Goal: Task Accomplishment & Management: Use online tool/utility

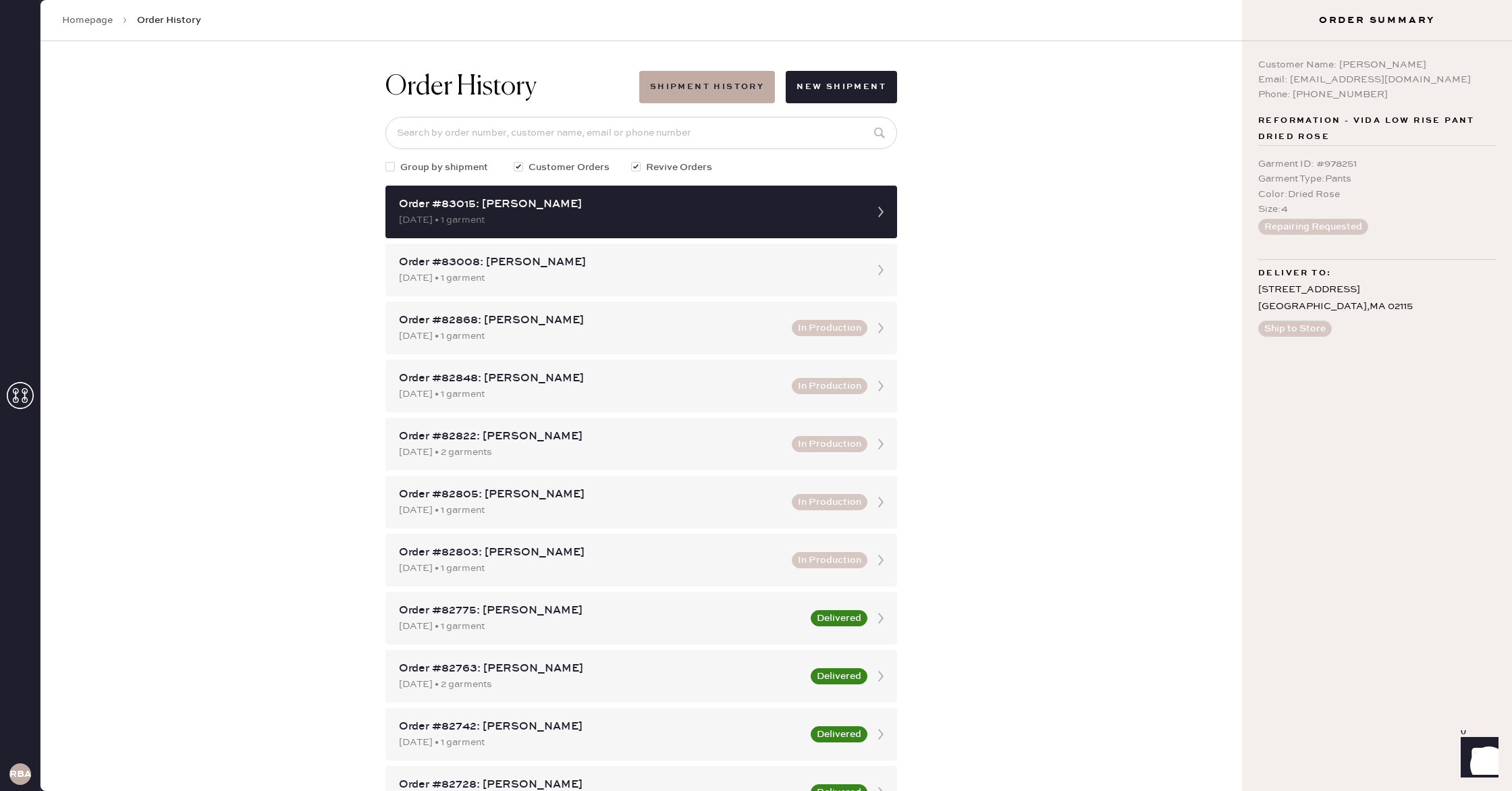
click at [431, 165] on span "Group by shipment" at bounding box center [444, 167] width 88 height 15
click at [386, 161] on input "Group by shipment" at bounding box center [385, 160] width 1 height 1
checkbox input "true"
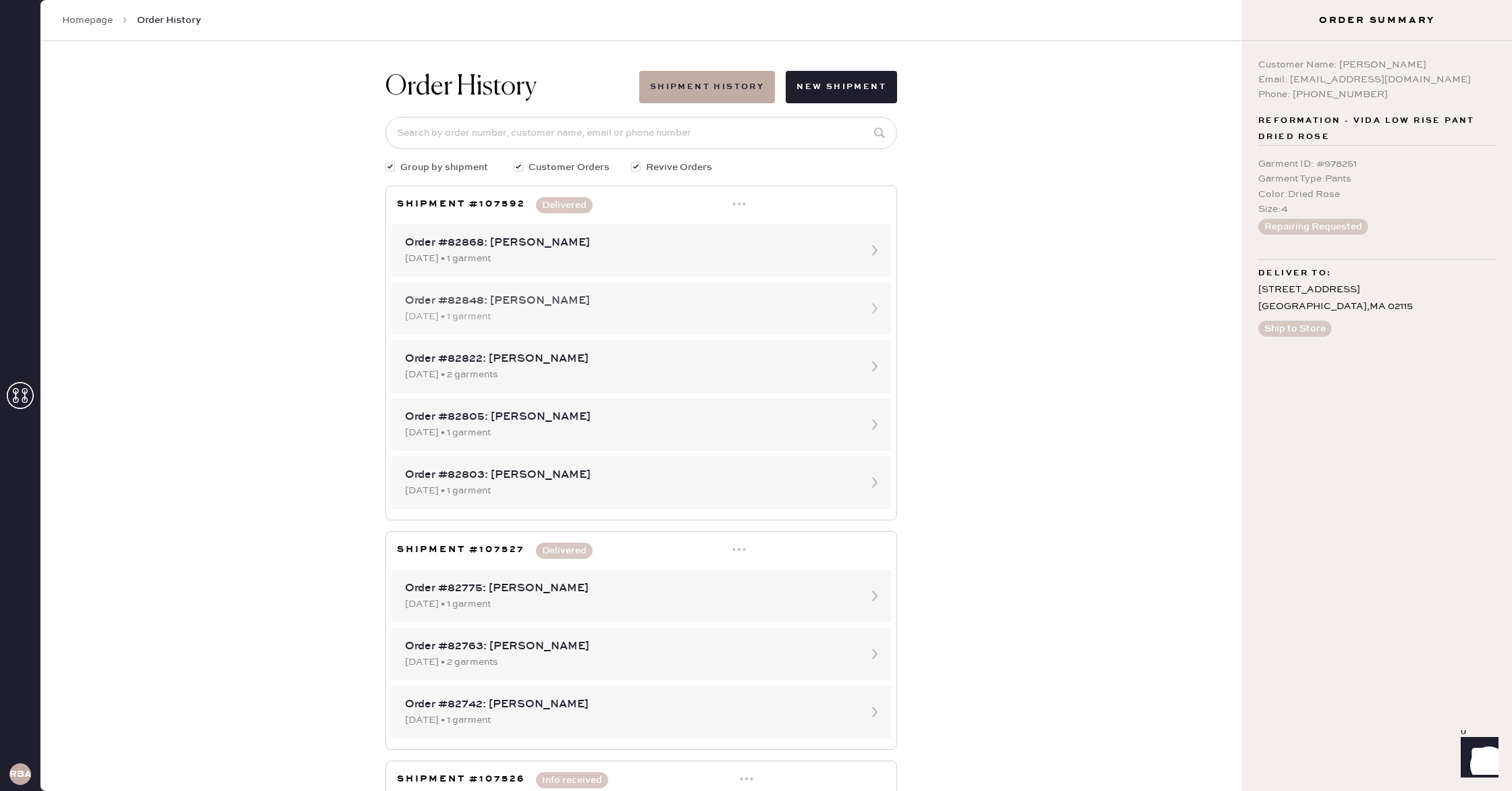
click at [617, 302] on div "Order #82848: [PERSON_NAME]" at bounding box center [629, 301] width 448 height 16
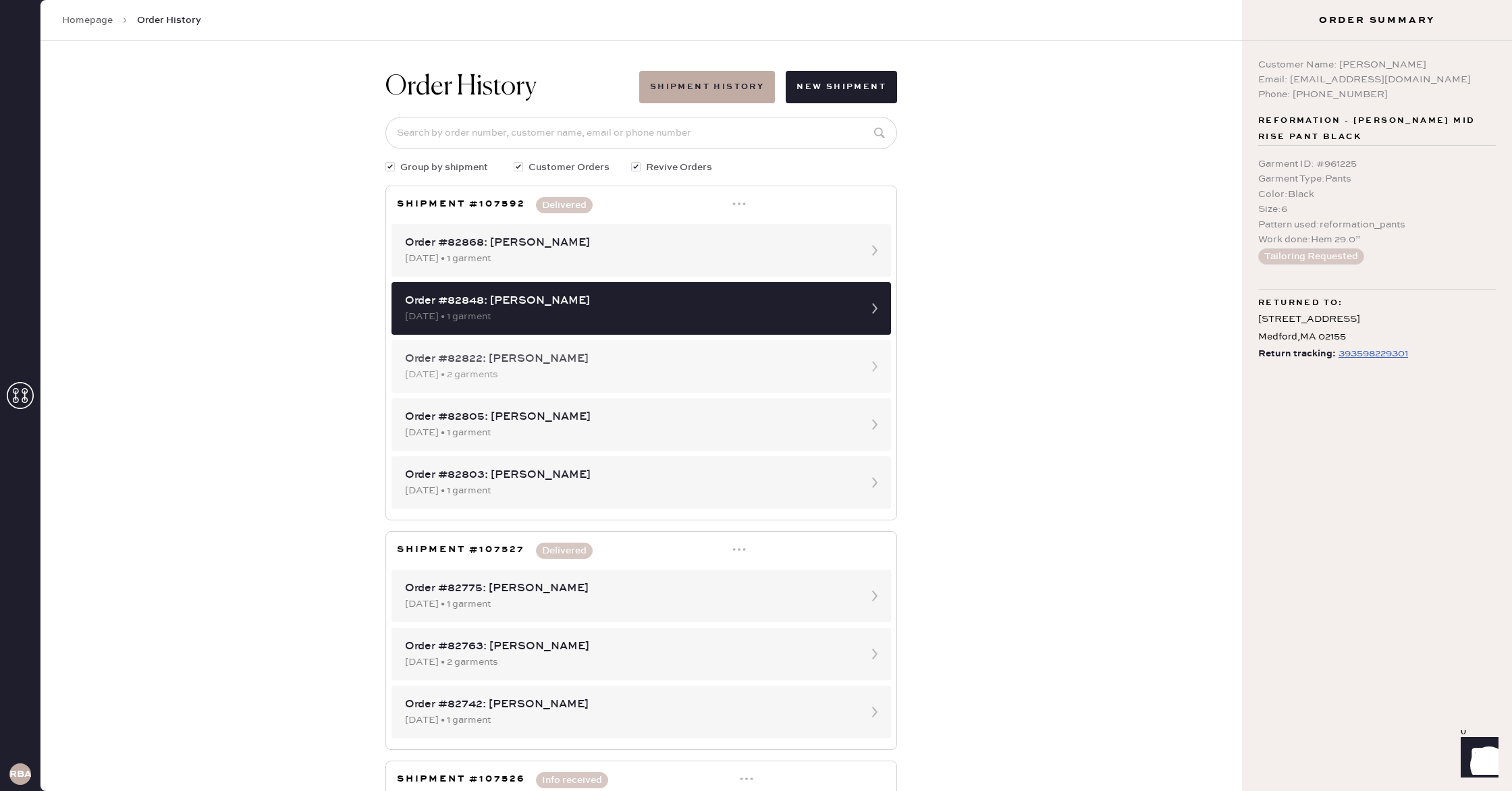
click at [639, 359] on div "Order #82822: [PERSON_NAME]" at bounding box center [629, 359] width 448 height 16
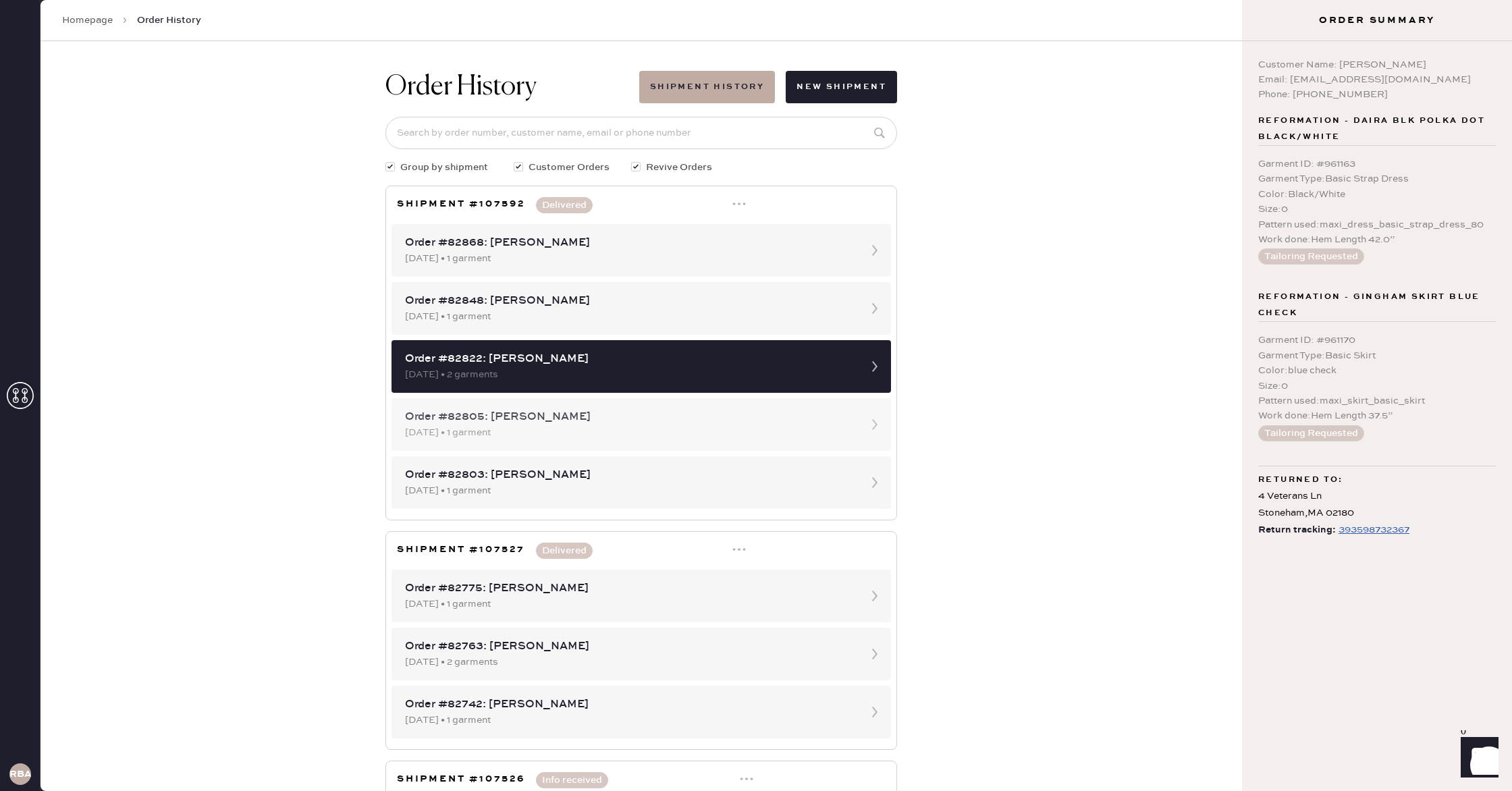
scroll to position [1, 0]
click at [644, 427] on div "[DATE] • 1 garment" at bounding box center [629, 432] width 448 height 15
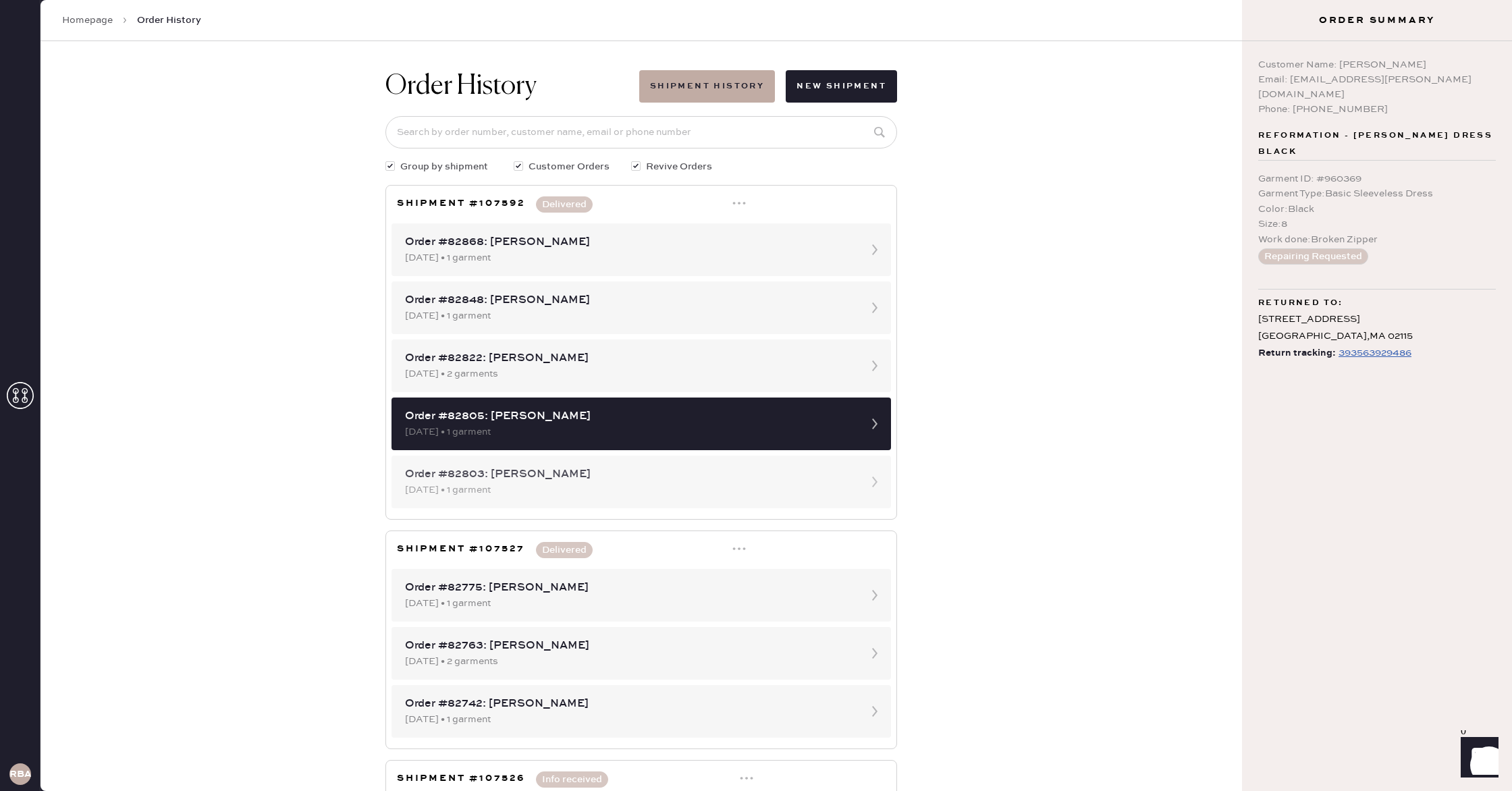
click at [633, 478] on div "Order #82803: [PERSON_NAME]" at bounding box center [629, 474] width 448 height 16
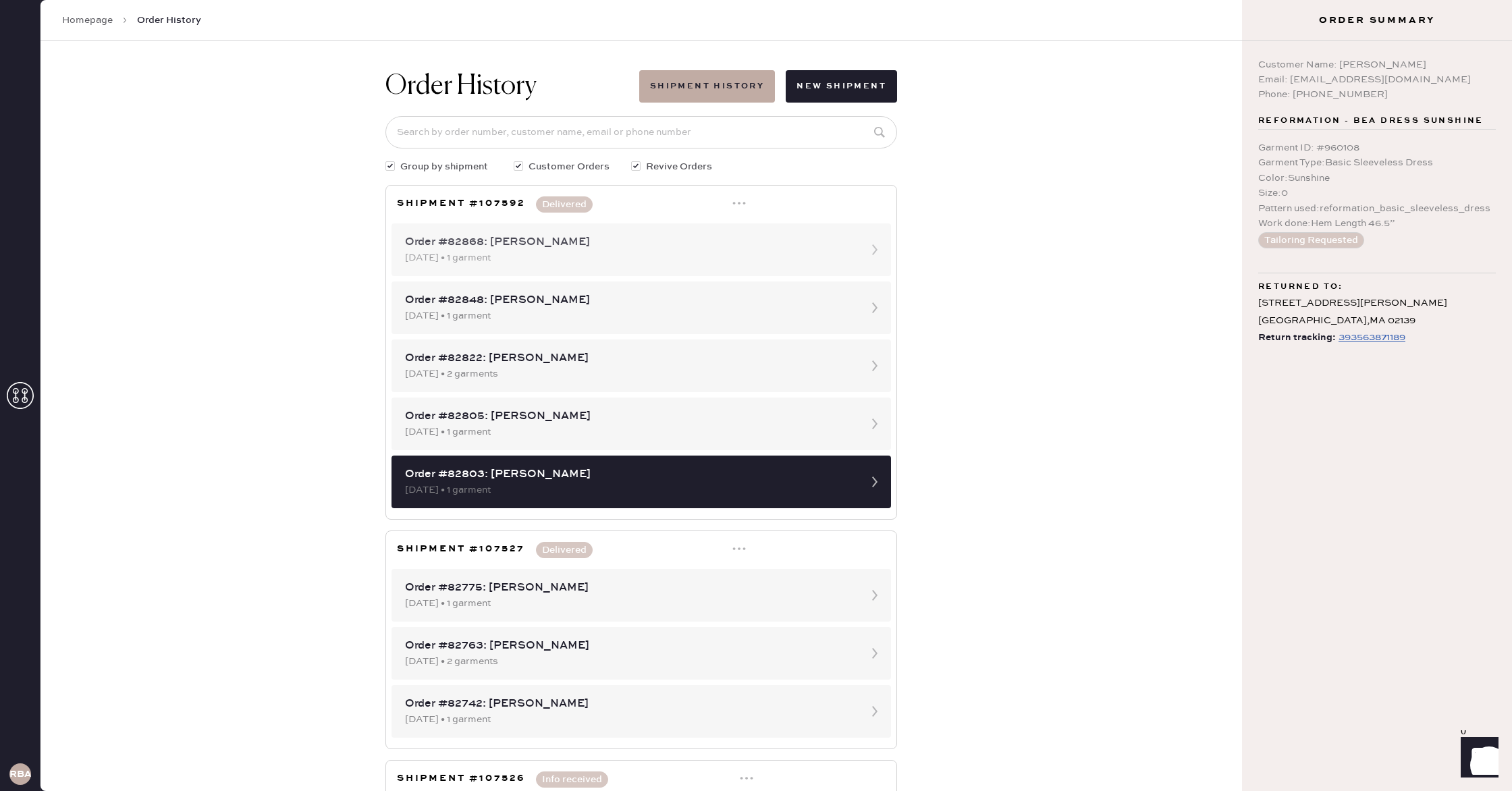
click at [626, 252] on div "[DATE] • 1 garment" at bounding box center [629, 258] width 448 height 15
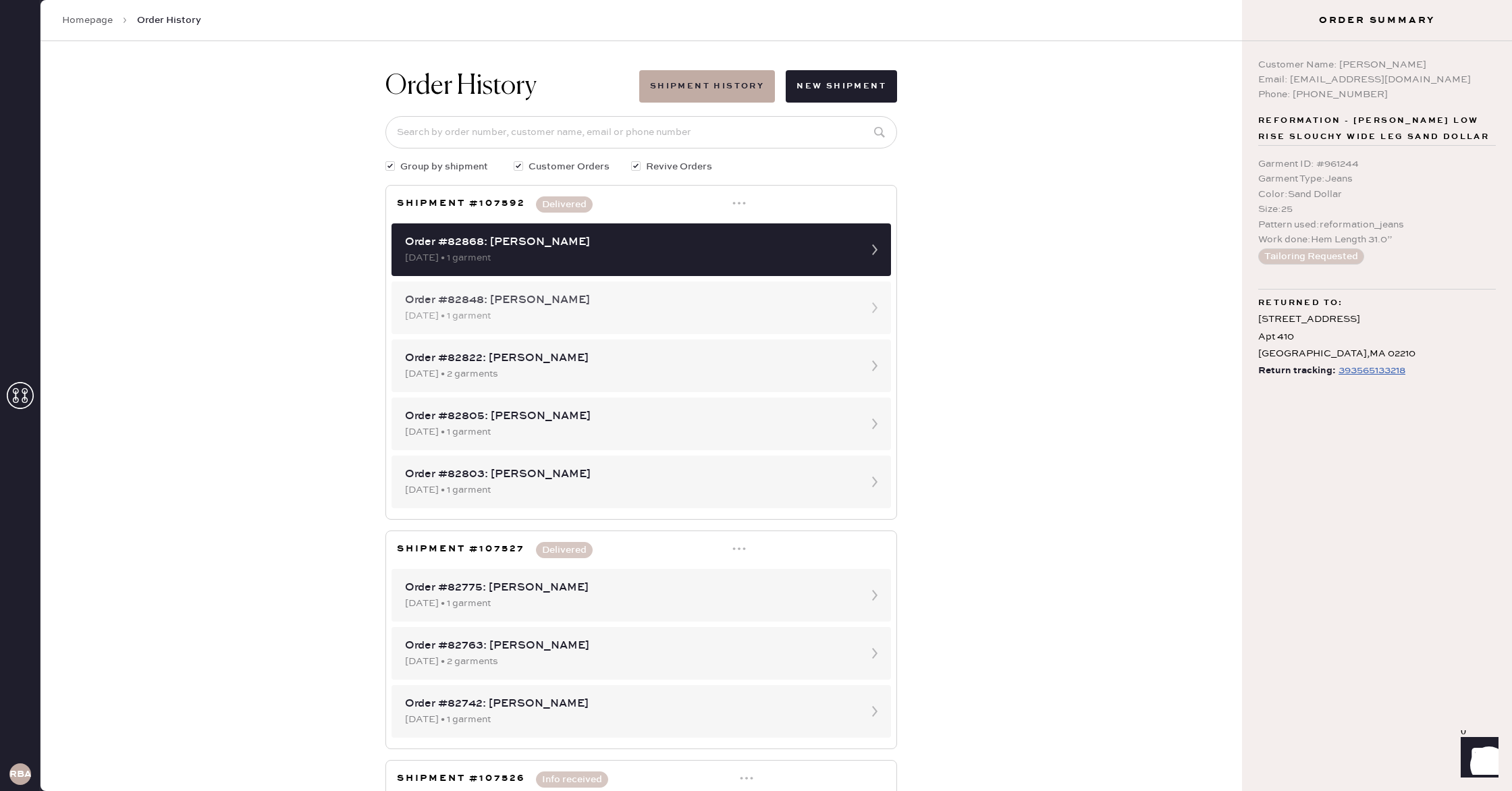
click at [630, 315] on div "[DATE] • 1 garment" at bounding box center [629, 316] width 448 height 15
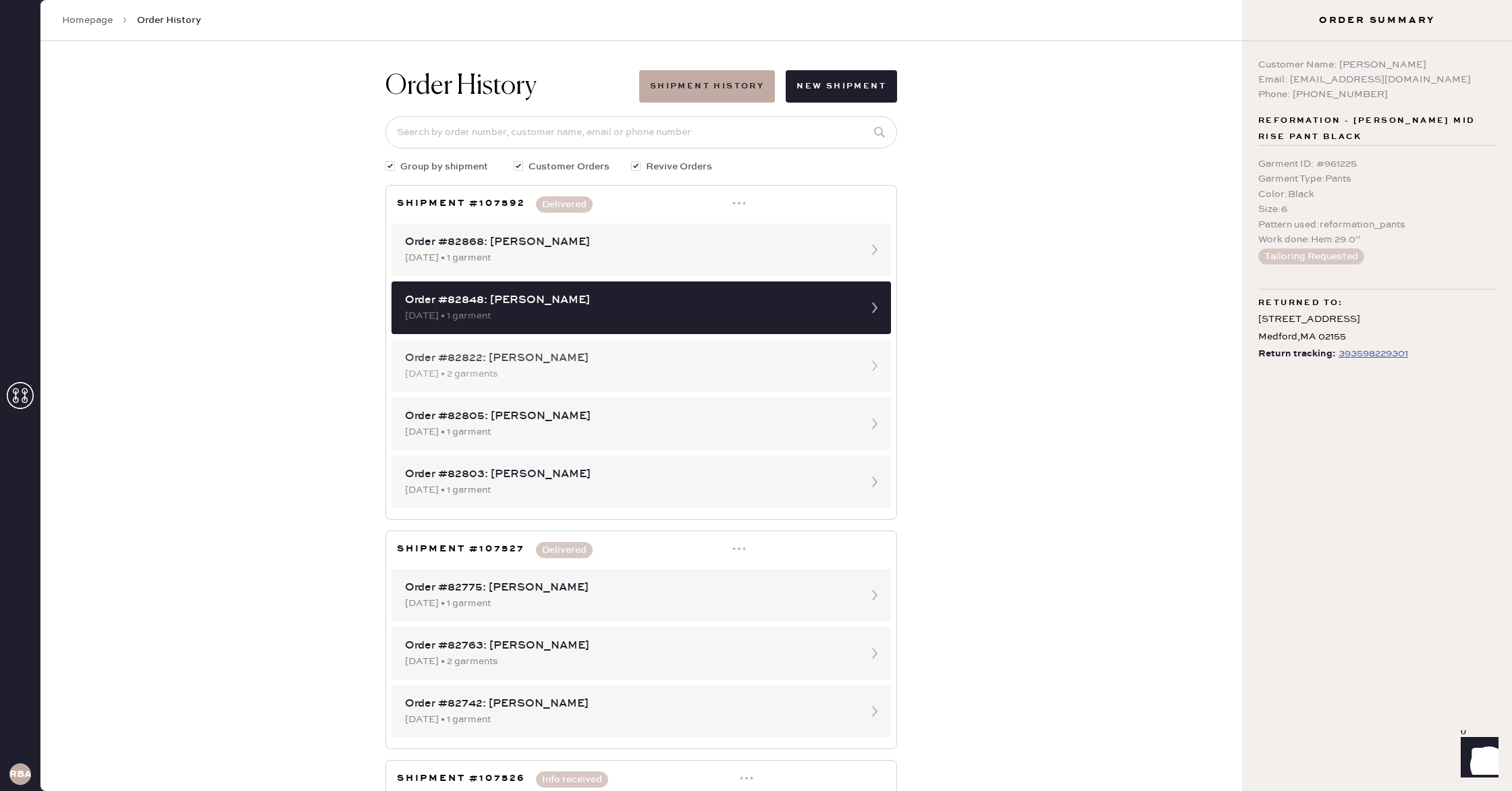
click at [618, 358] on div "Order #82822: [PERSON_NAME]" at bounding box center [629, 358] width 448 height 16
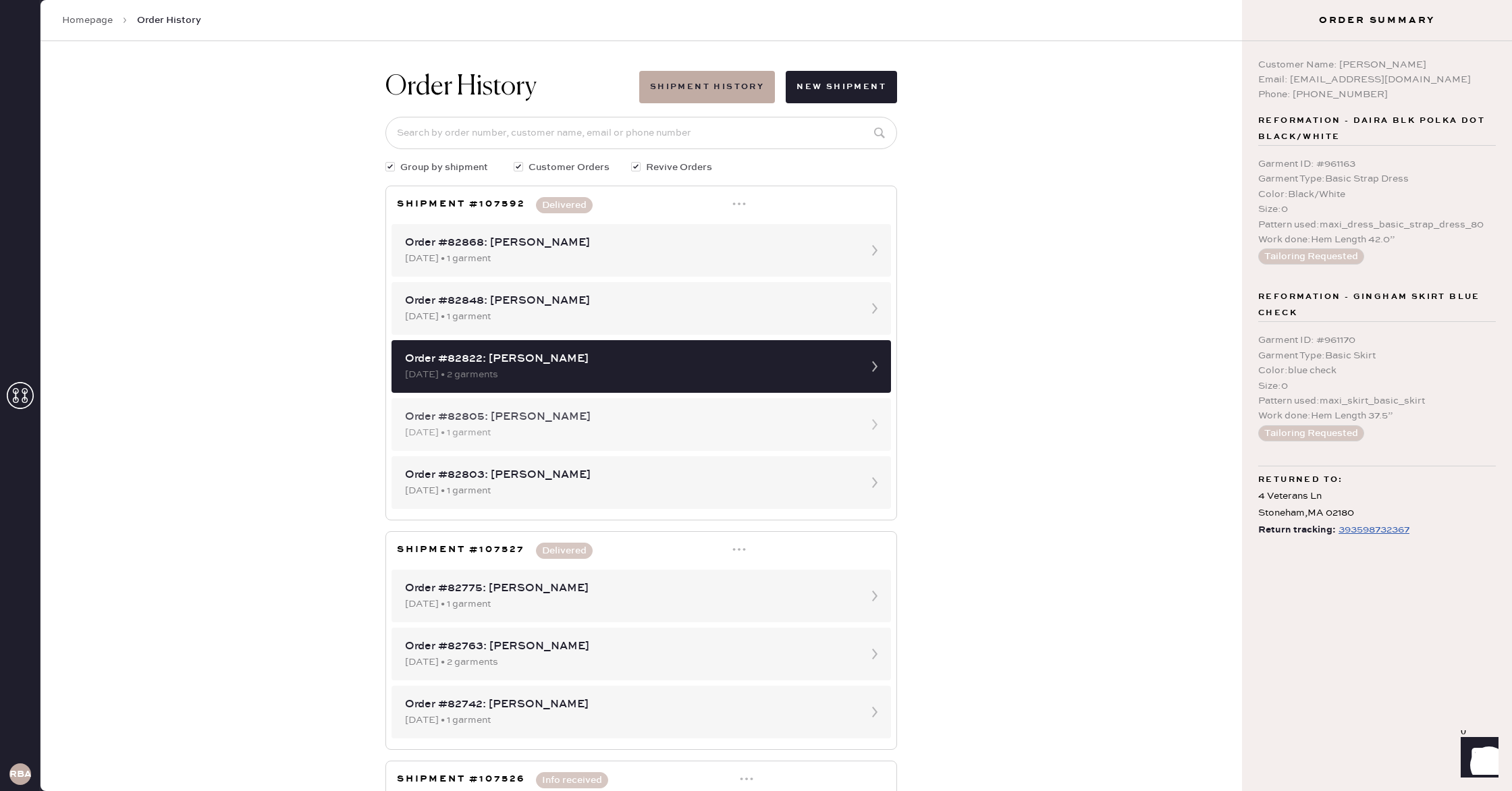
click at [607, 427] on div "[DATE] • 1 garment" at bounding box center [629, 432] width 448 height 15
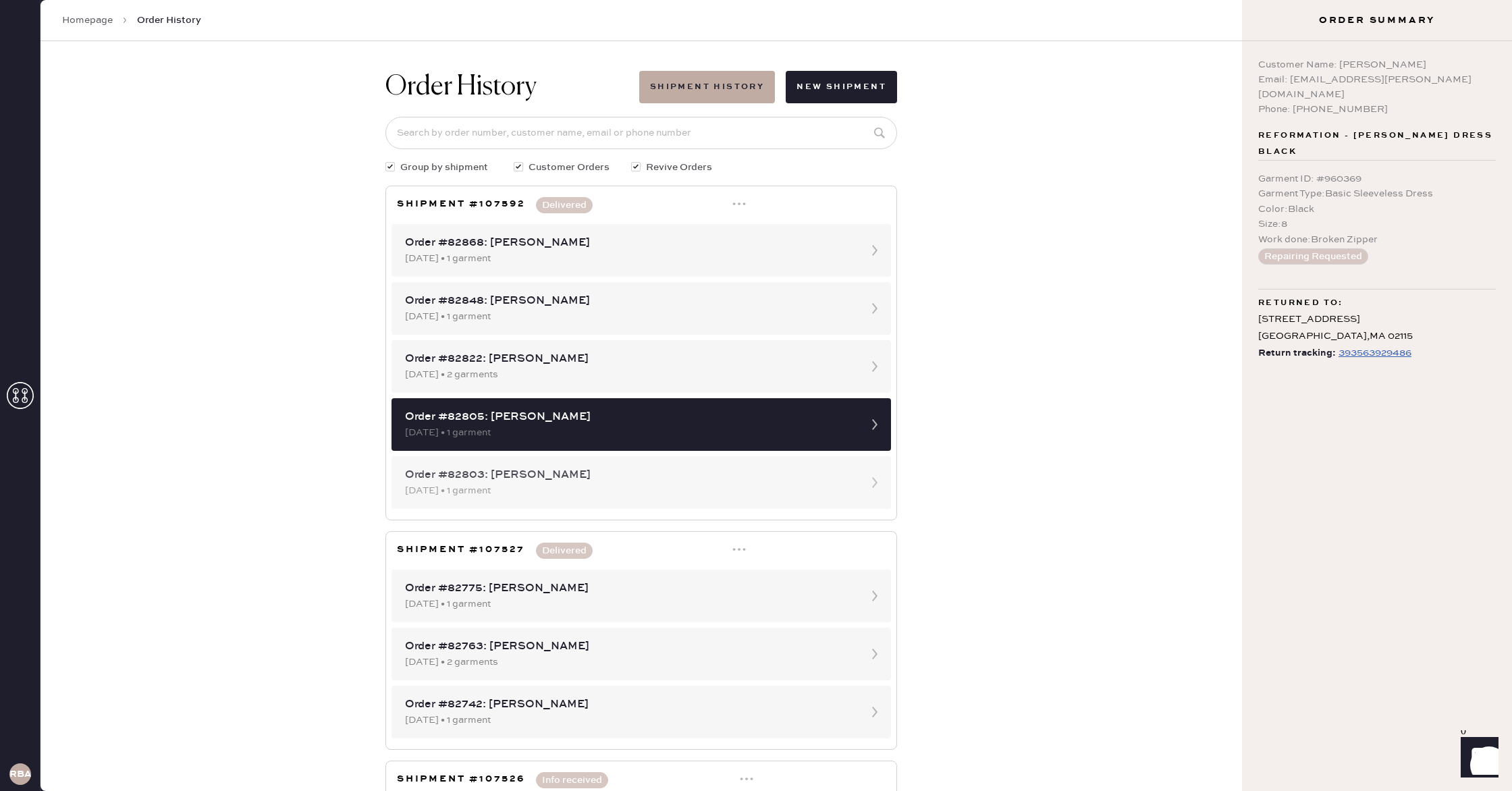
click at [611, 486] on div "[DATE] • 1 garment" at bounding box center [629, 490] width 448 height 15
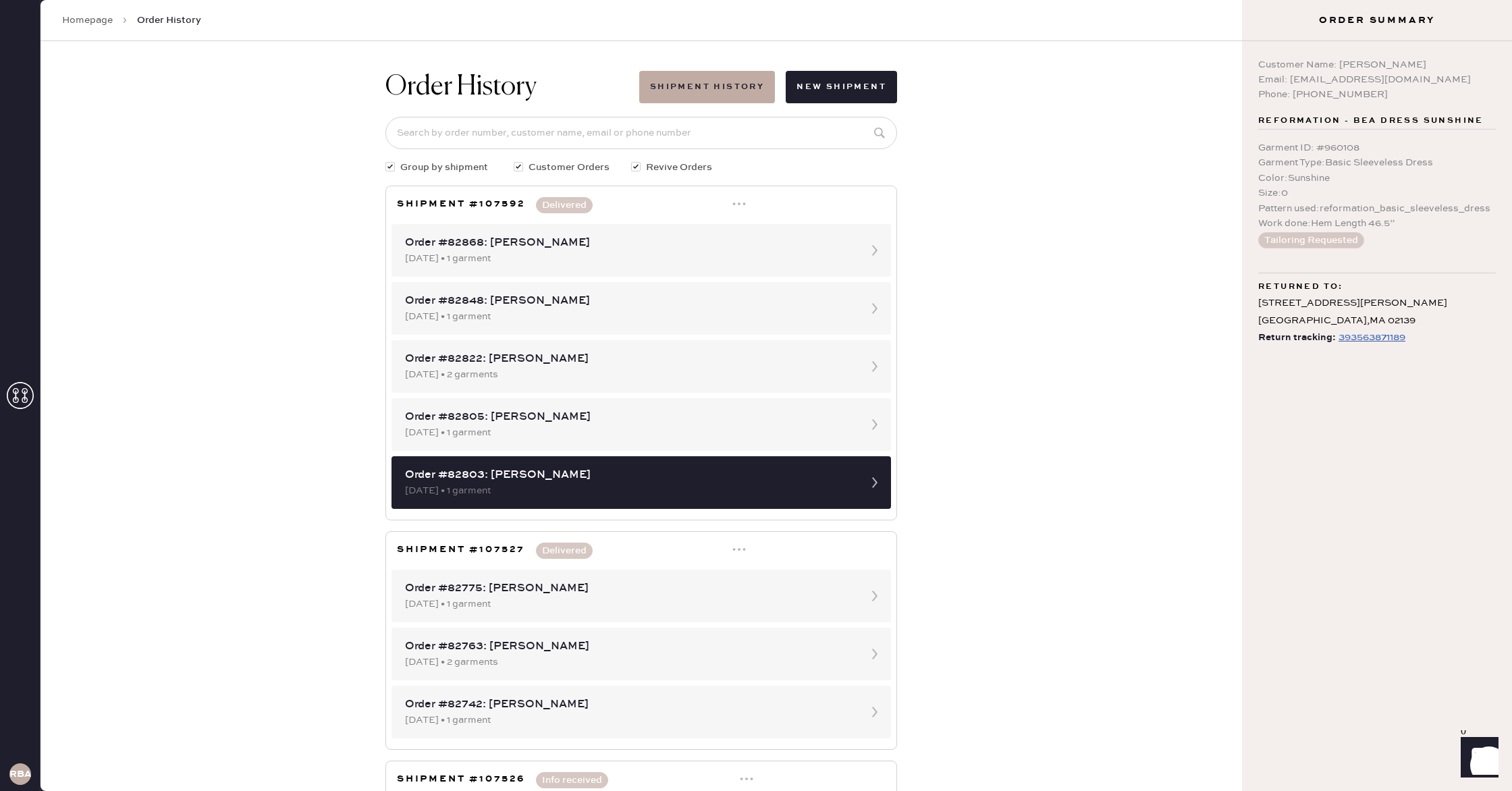
click at [80, 18] on link "Homepage" at bounding box center [88, 20] width 51 height 14
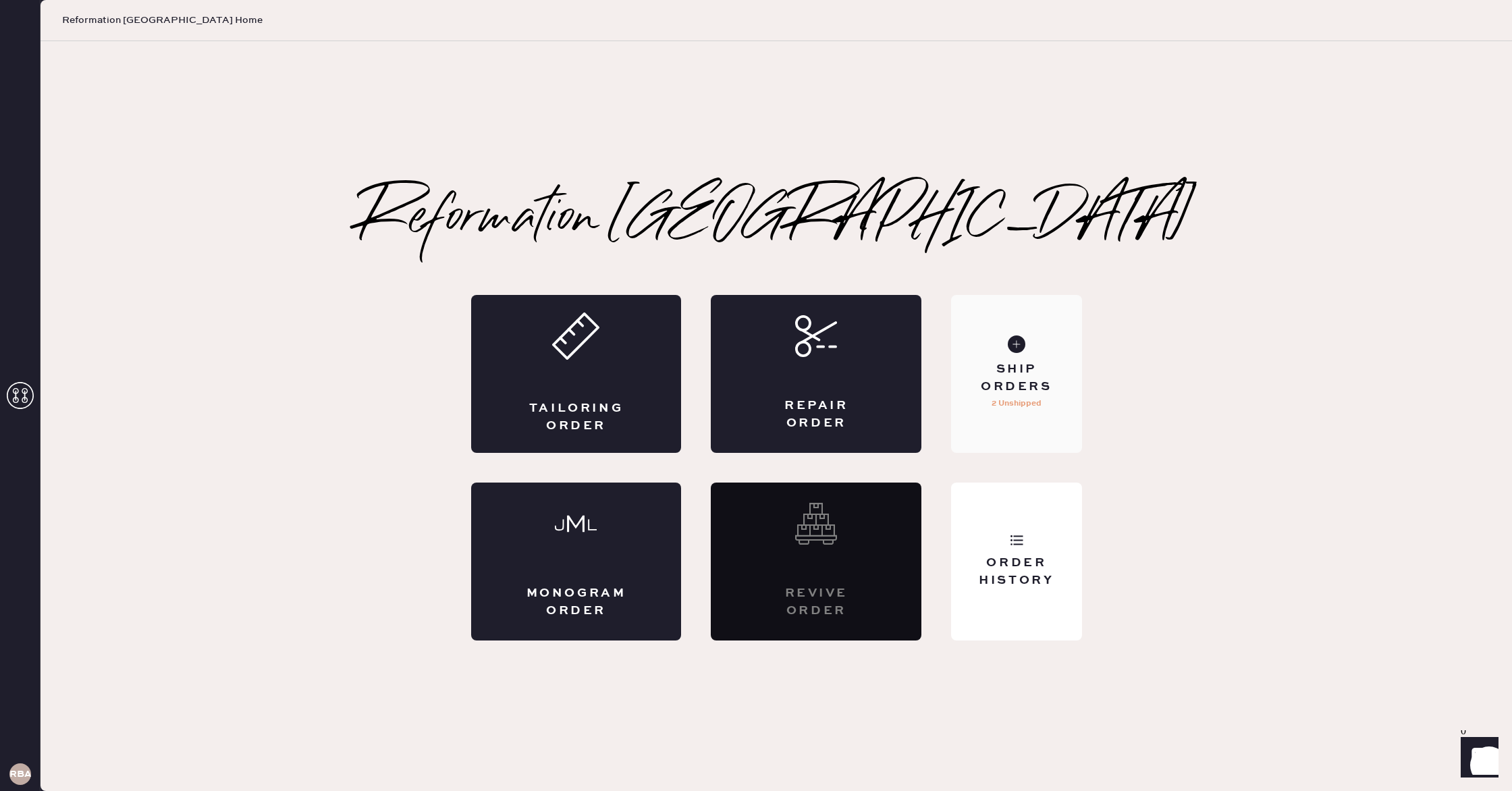
click at [1017, 380] on div "Ship Orders" at bounding box center [1016, 378] width 109 height 33
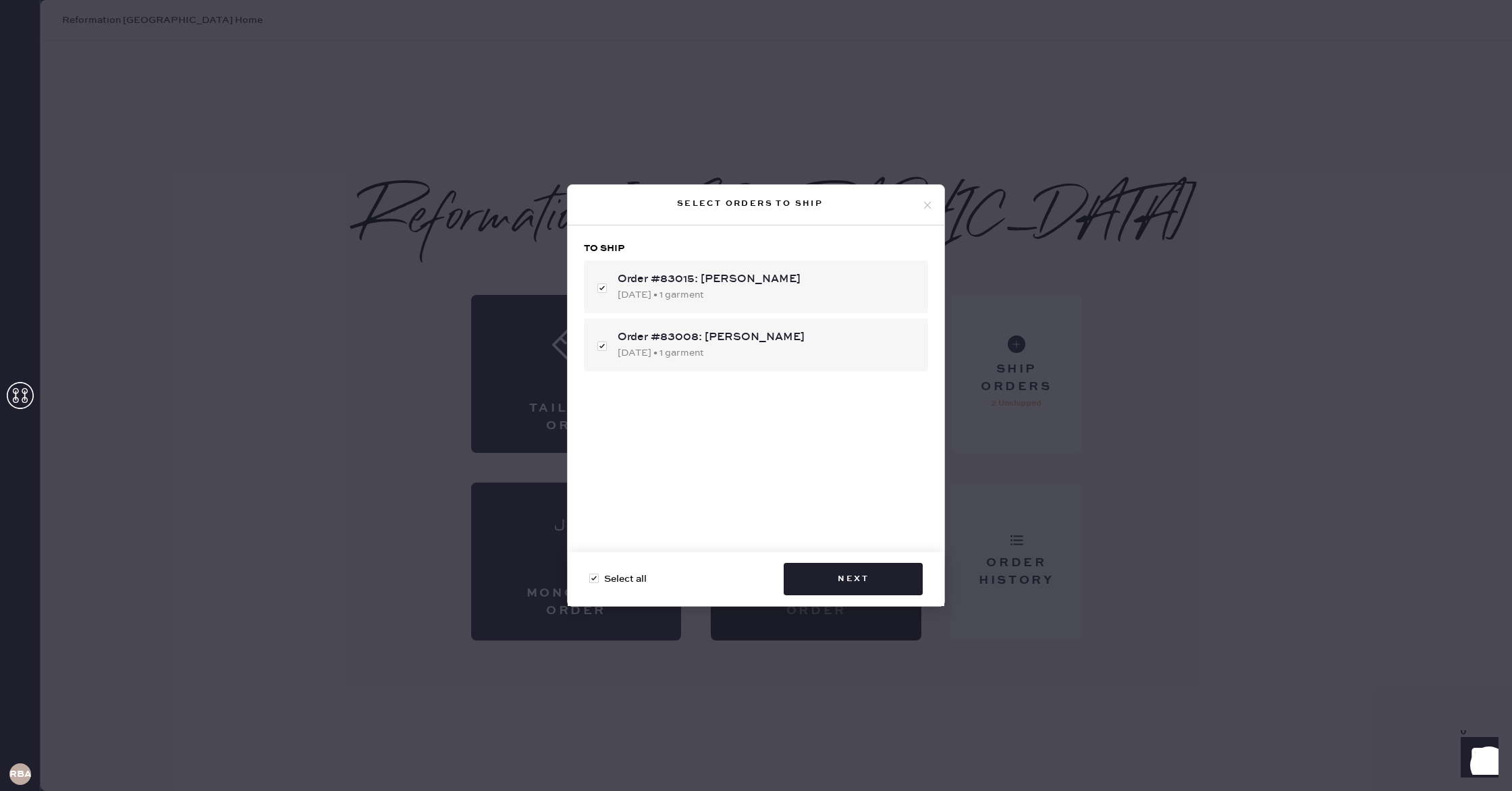
click at [1084, 534] on div "Select orders to ship To ship Order #83015: [PERSON_NAME] [DATE] • 1 garment Or…" at bounding box center [756, 396] width 1512 height 791
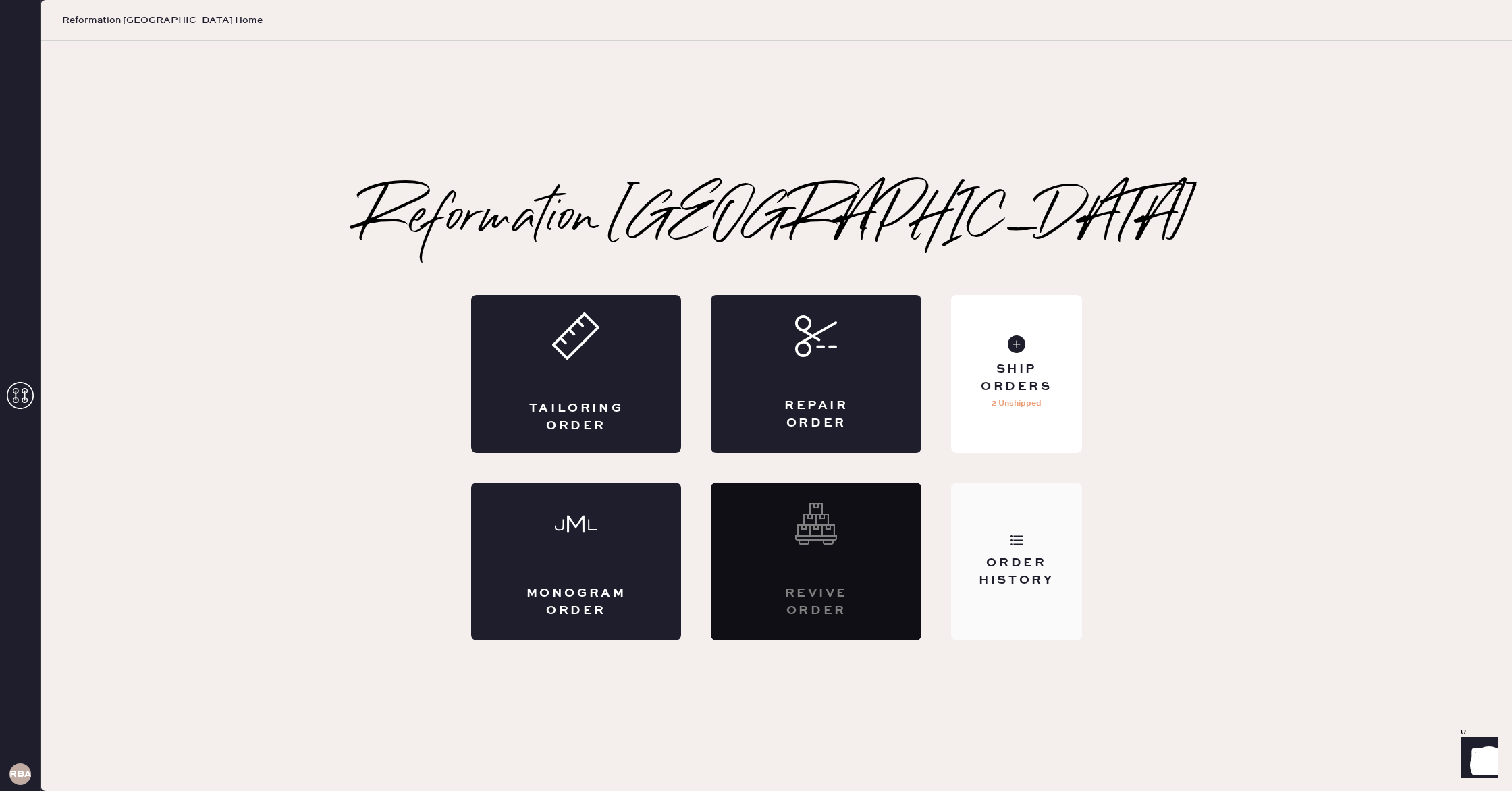
click at [1020, 546] on icon at bounding box center [1016, 540] width 14 height 14
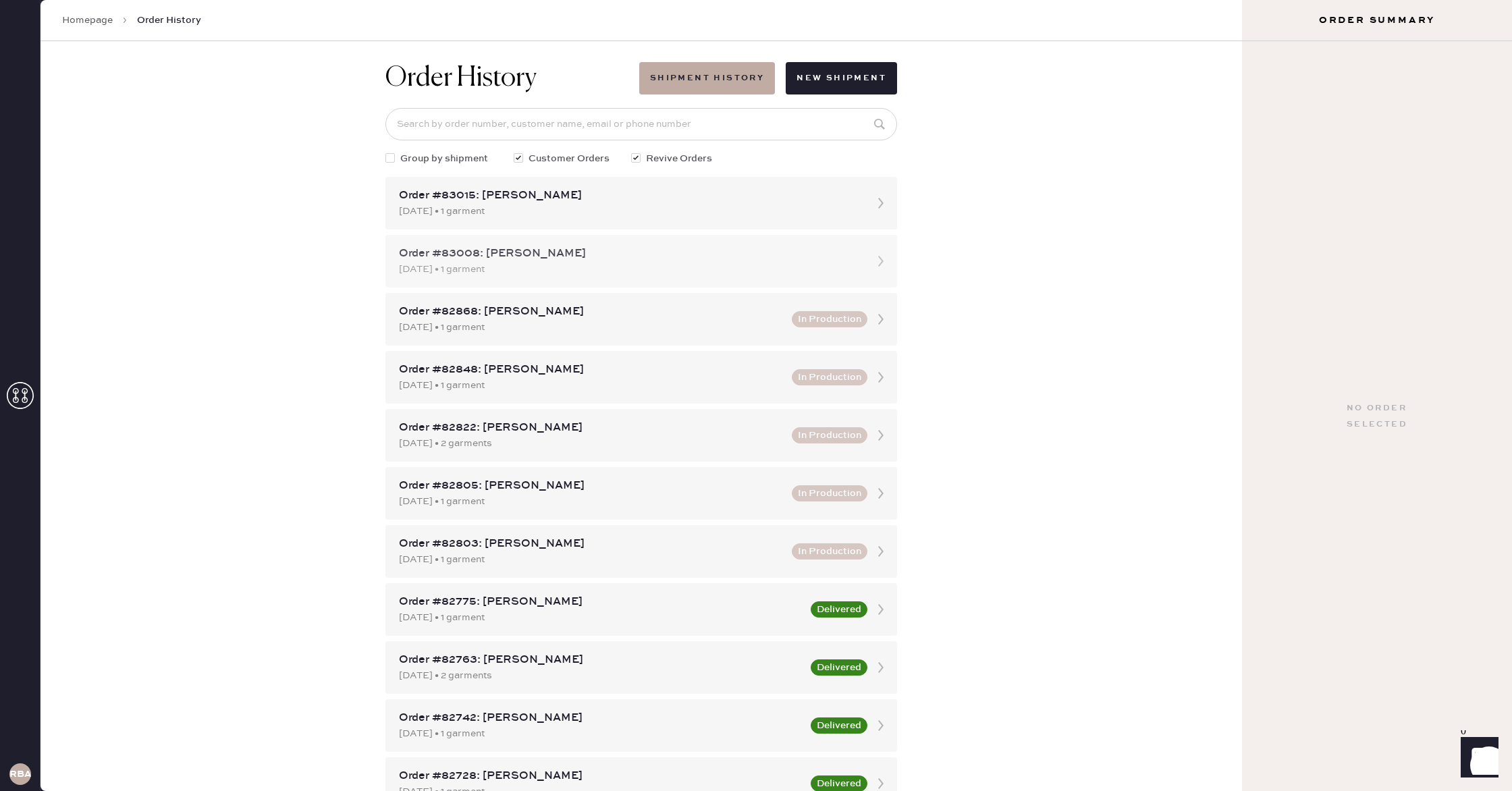
scroll to position [16, 0]
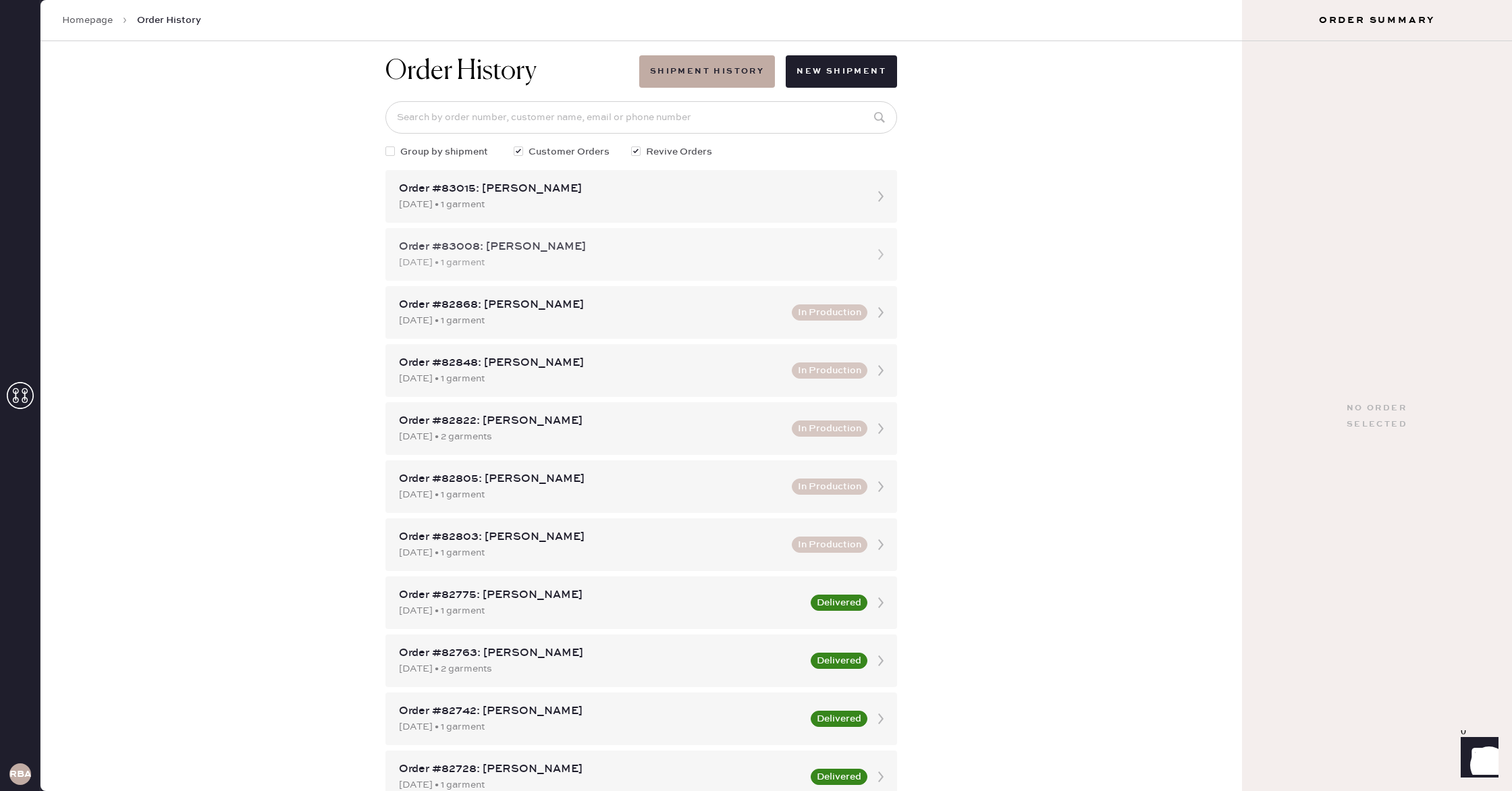
click at [666, 263] on div "[DATE] • 1 garment" at bounding box center [629, 263] width 460 height 15
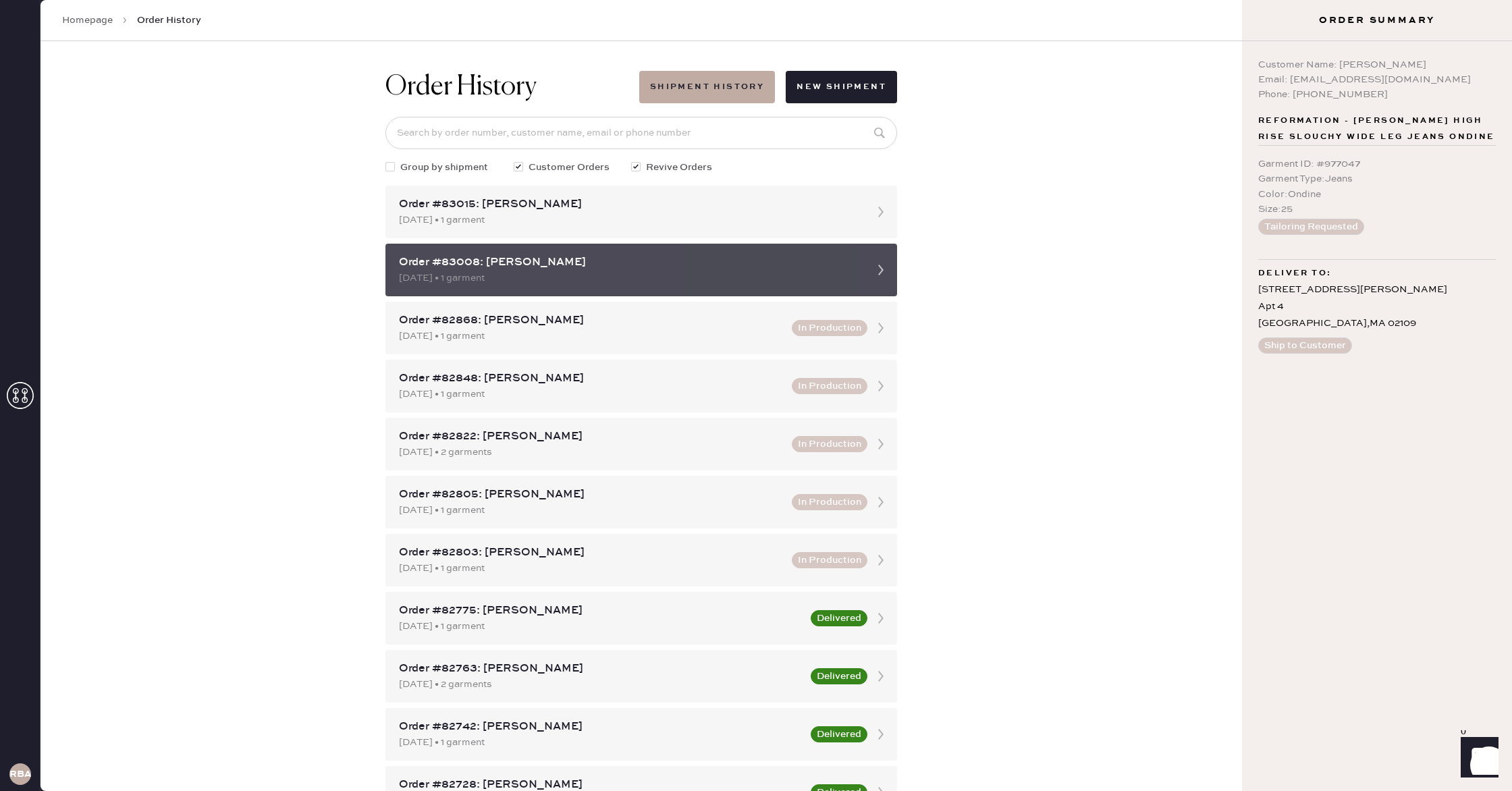
scroll to position [1, 0]
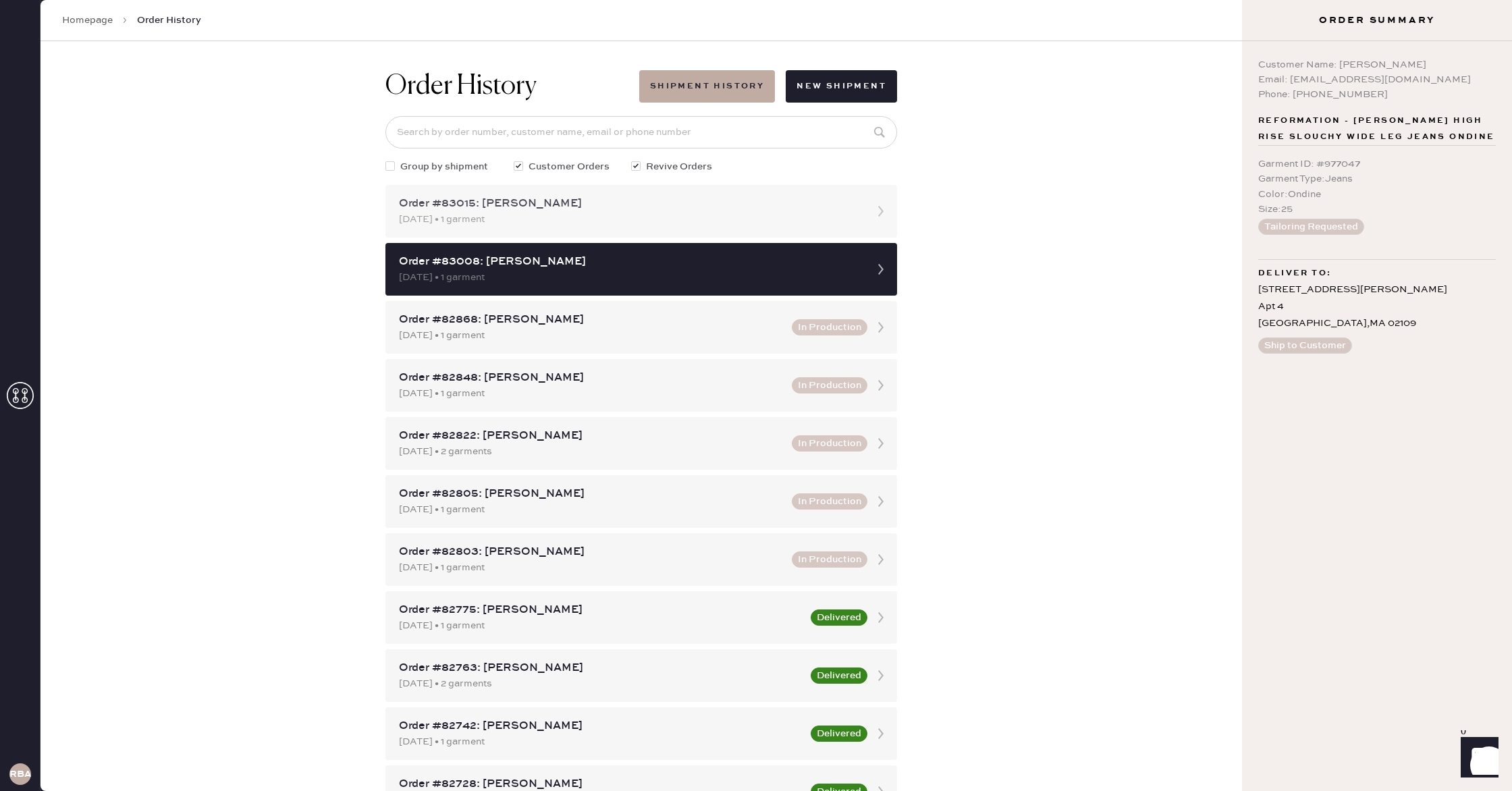
click at [633, 220] on div "[DATE] • 1 garment" at bounding box center [629, 219] width 460 height 15
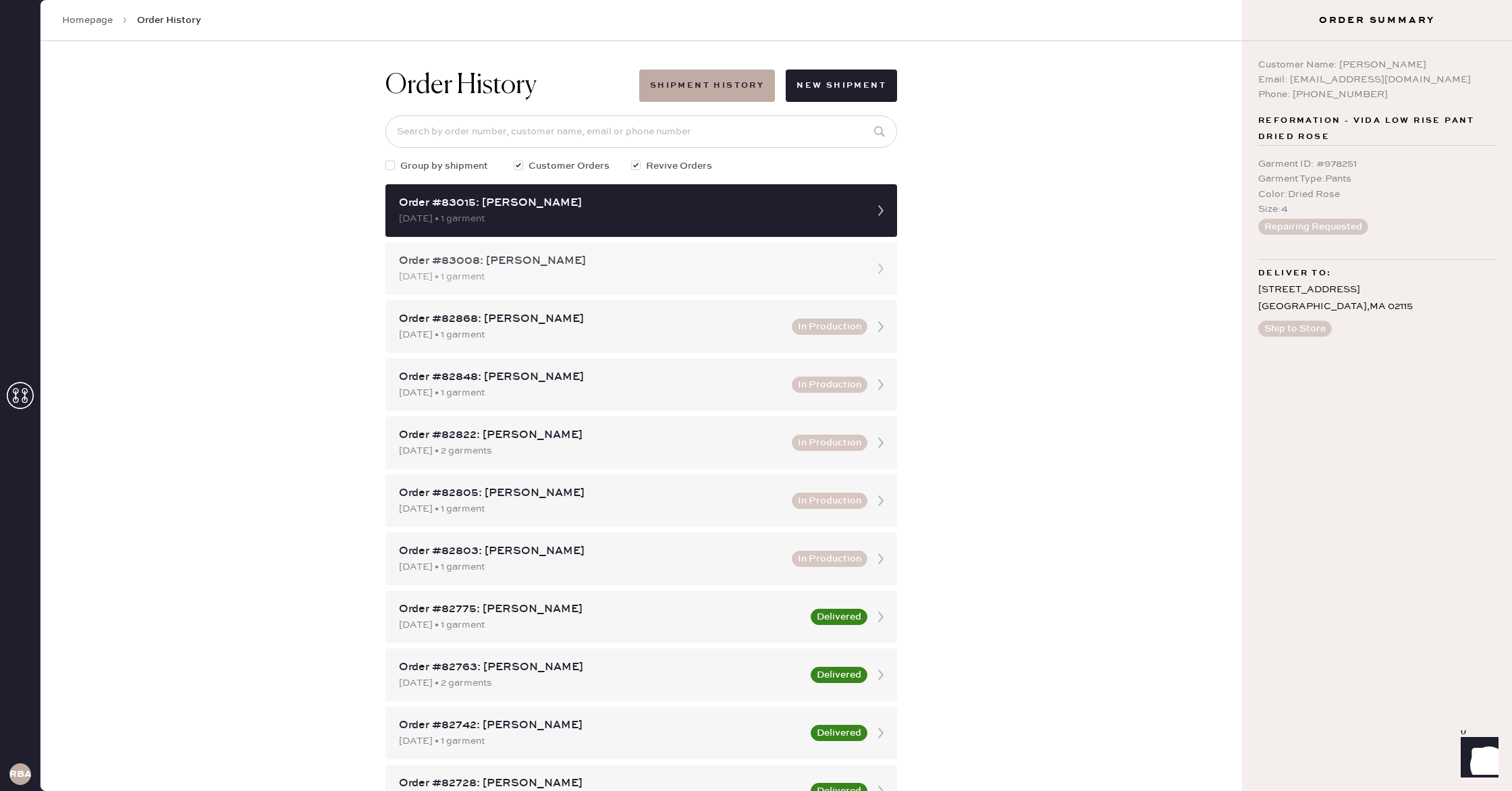
click at [640, 259] on div "Order #83008: [PERSON_NAME]" at bounding box center [629, 261] width 460 height 16
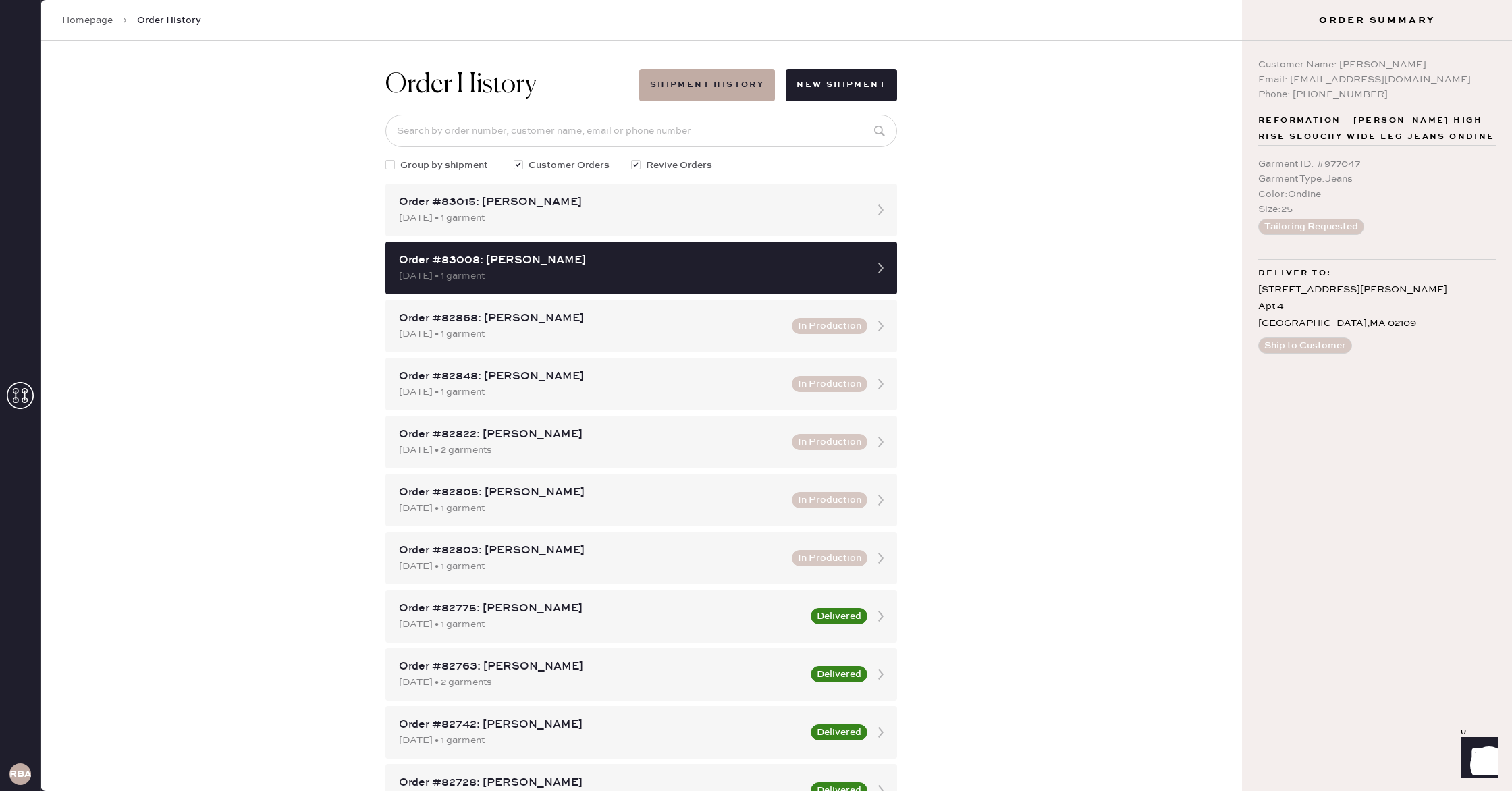
scroll to position [6, 0]
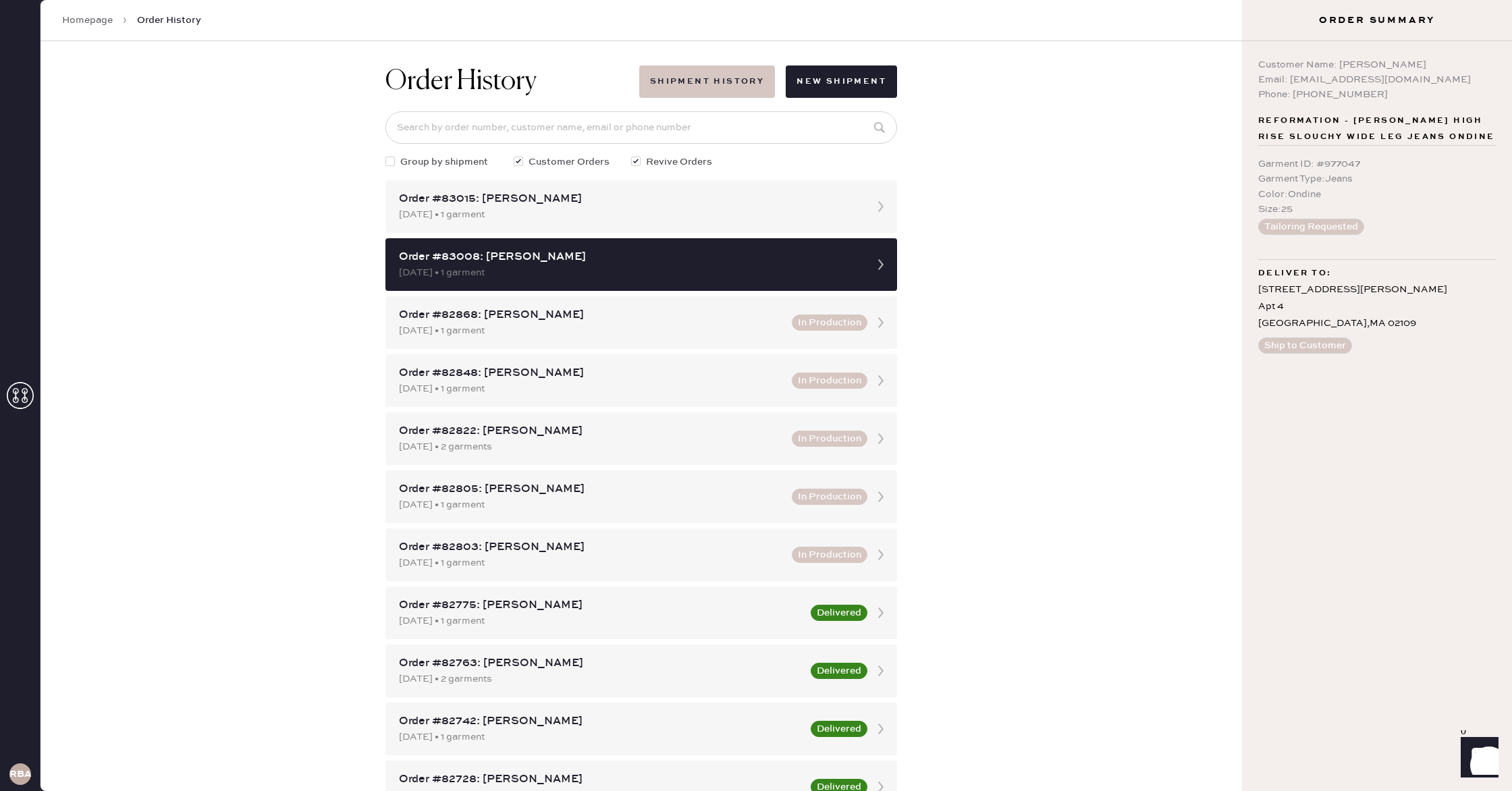
click at [700, 87] on button "Shipment History" at bounding box center [707, 81] width 135 height 33
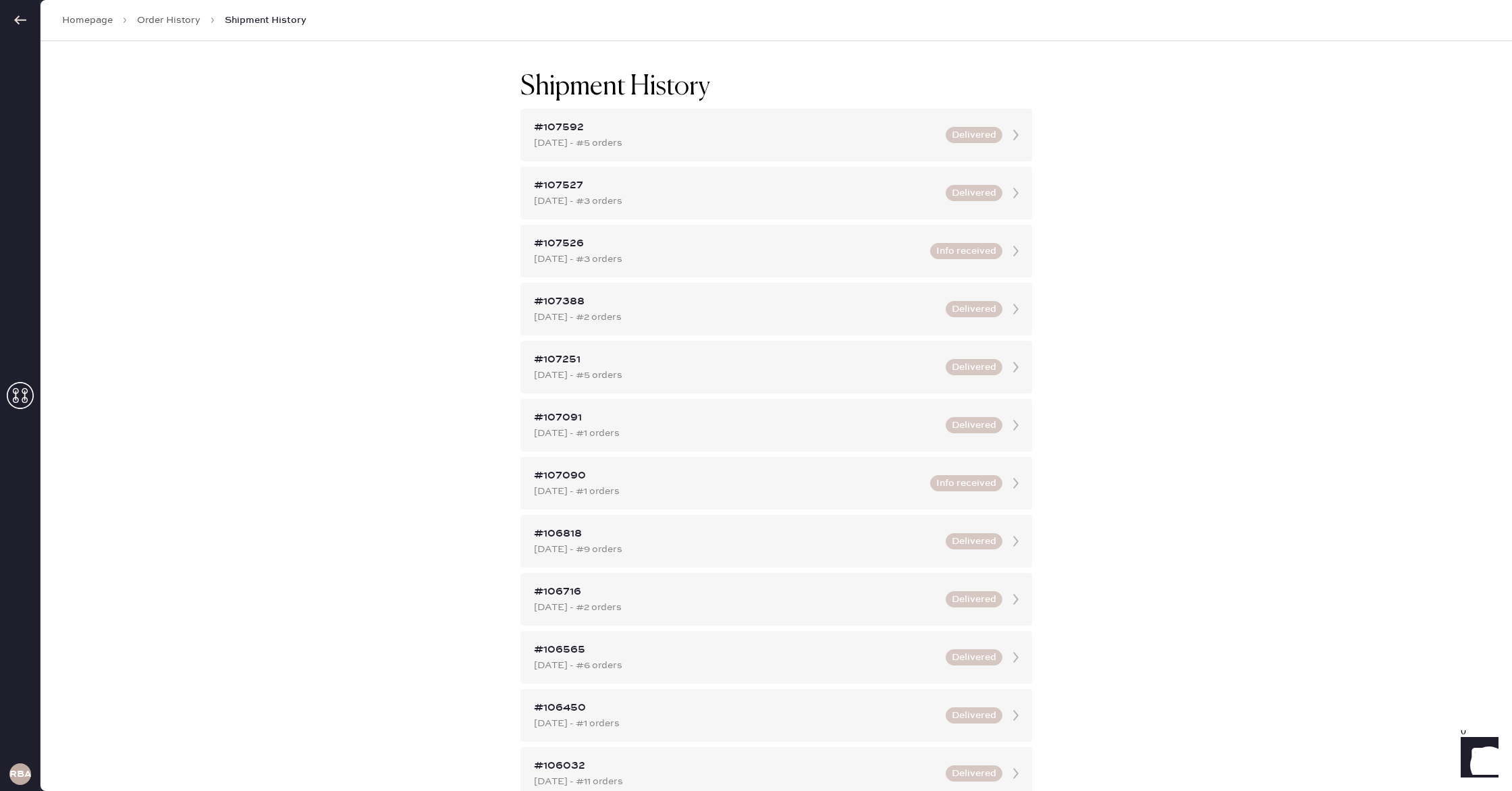
click at [171, 23] on link "Order History" at bounding box center [169, 20] width 64 height 14
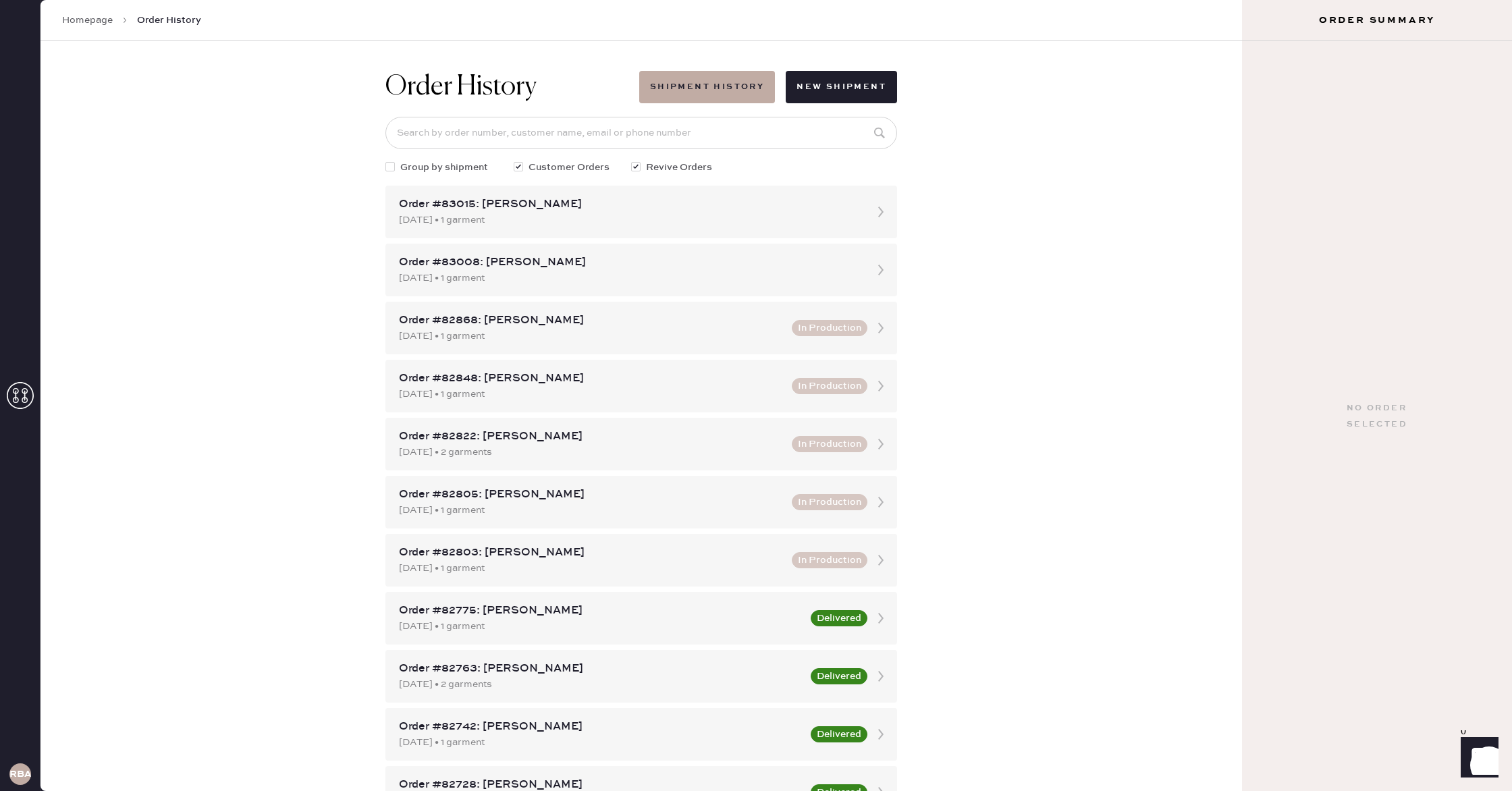
click at [92, 24] on link "Homepage" at bounding box center [88, 20] width 51 height 14
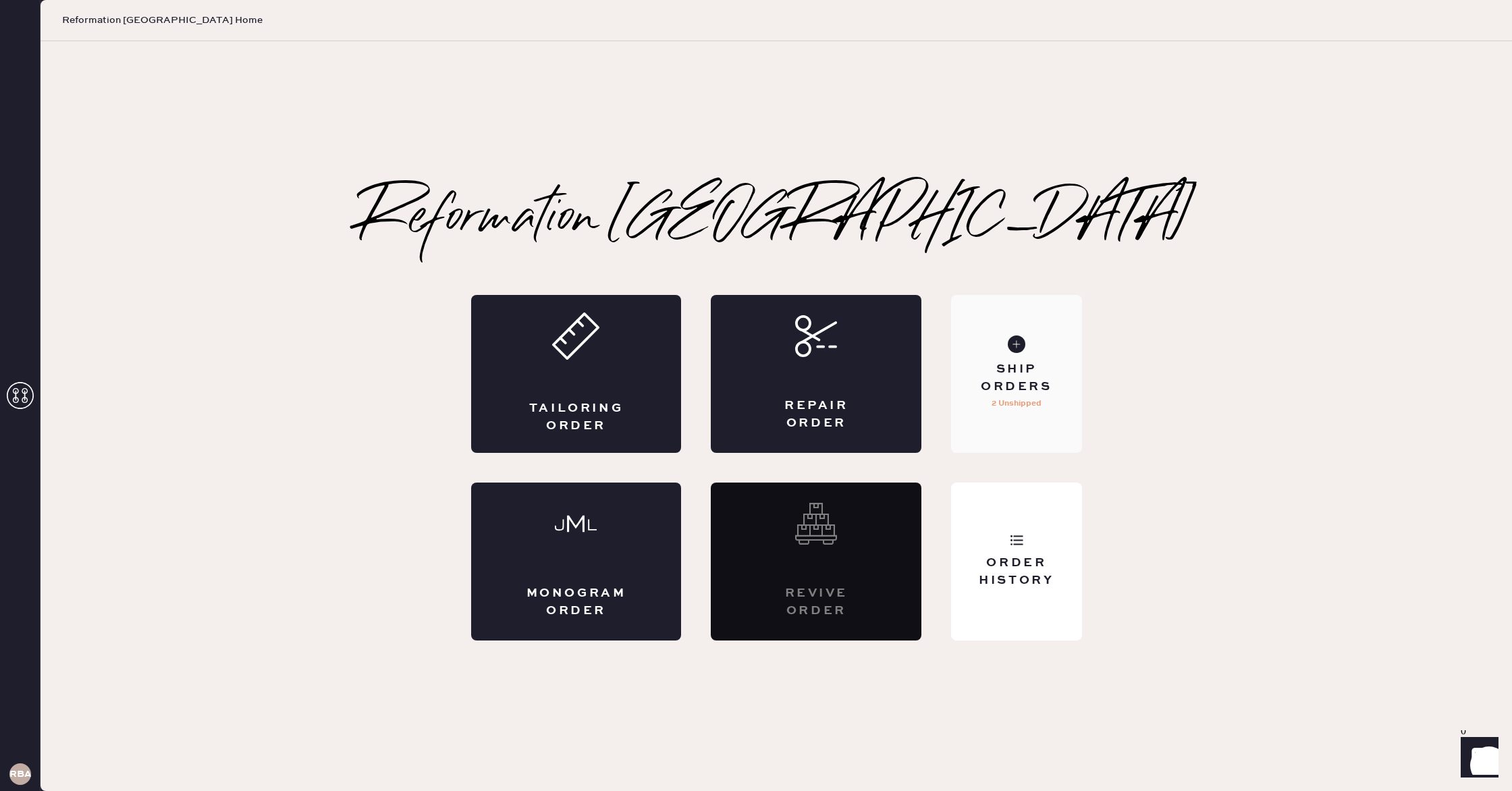
click at [1024, 371] on div "Ship Orders" at bounding box center [1016, 378] width 109 height 33
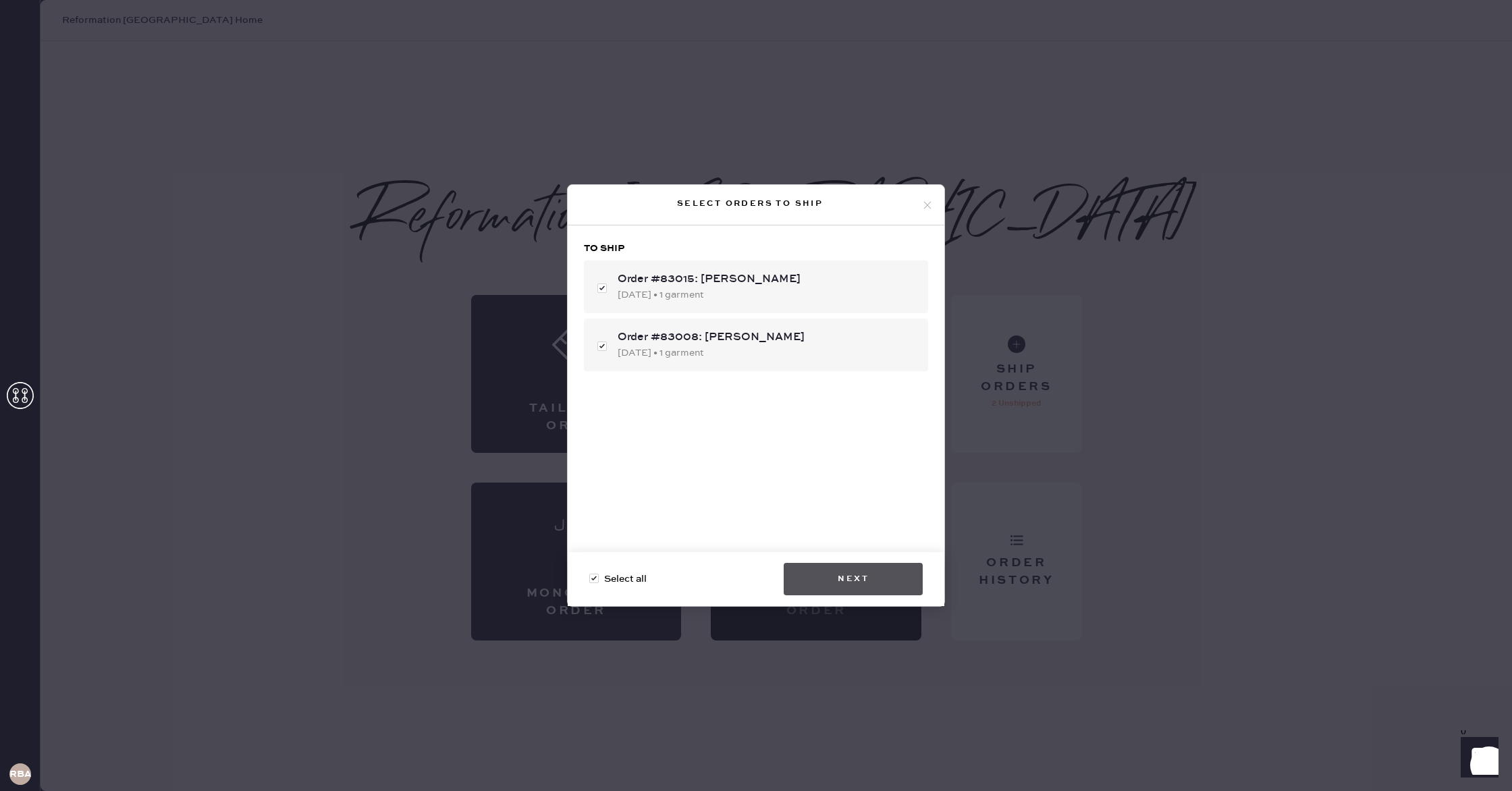
click at [859, 584] on button "Next" at bounding box center [853, 579] width 139 height 33
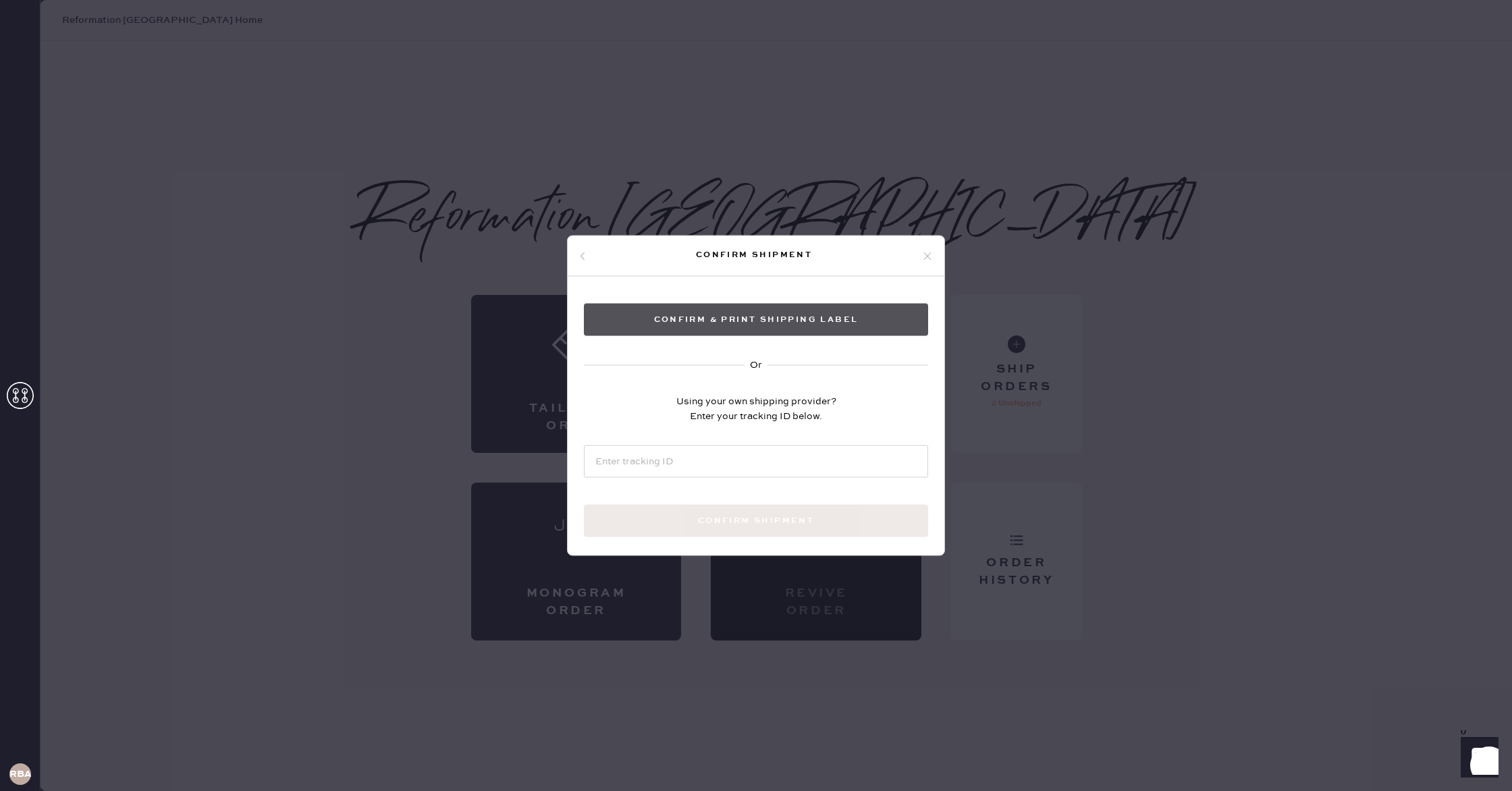
click at [784, 315] on button "Confirm & Print shipping label" at bounding box center [756, 320] width 345 height 33
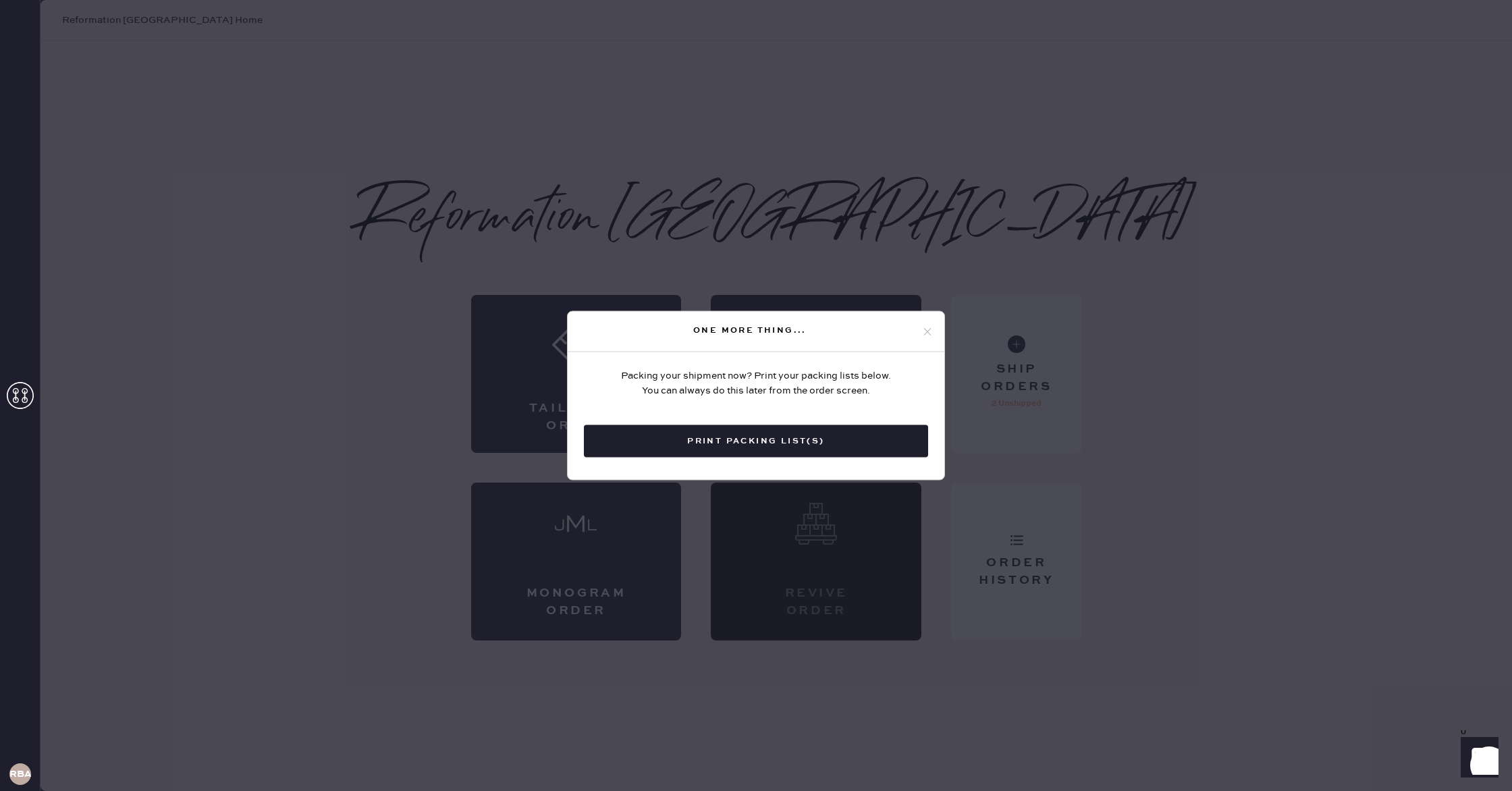
click at [773, 450] on button "Print Packing List(s)" at bounding box center [756, 441] width 345 height 33
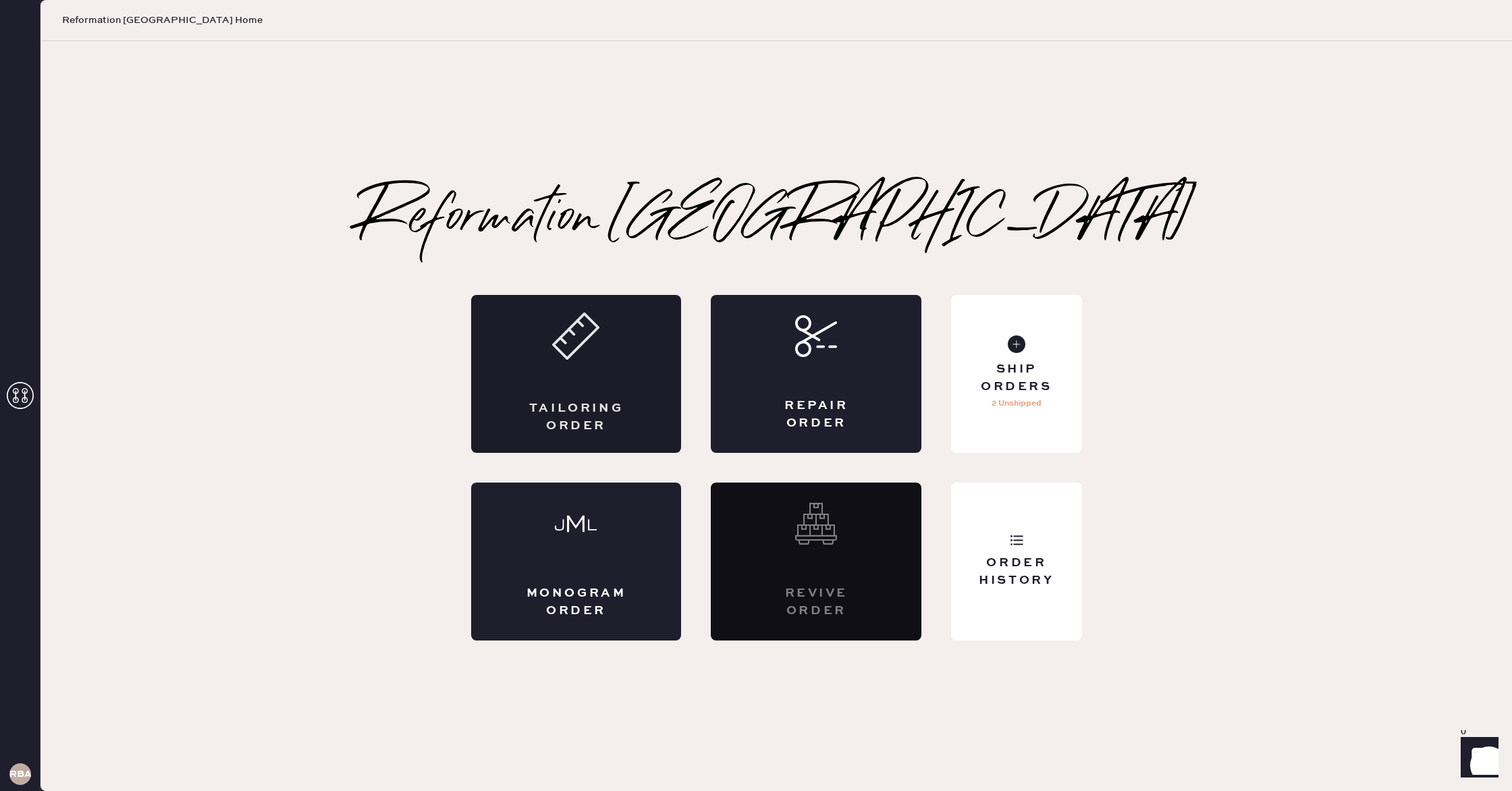
click at [620, 364] on div "Tailoring Order" at bounding box center [576, 374] width 211 height 158
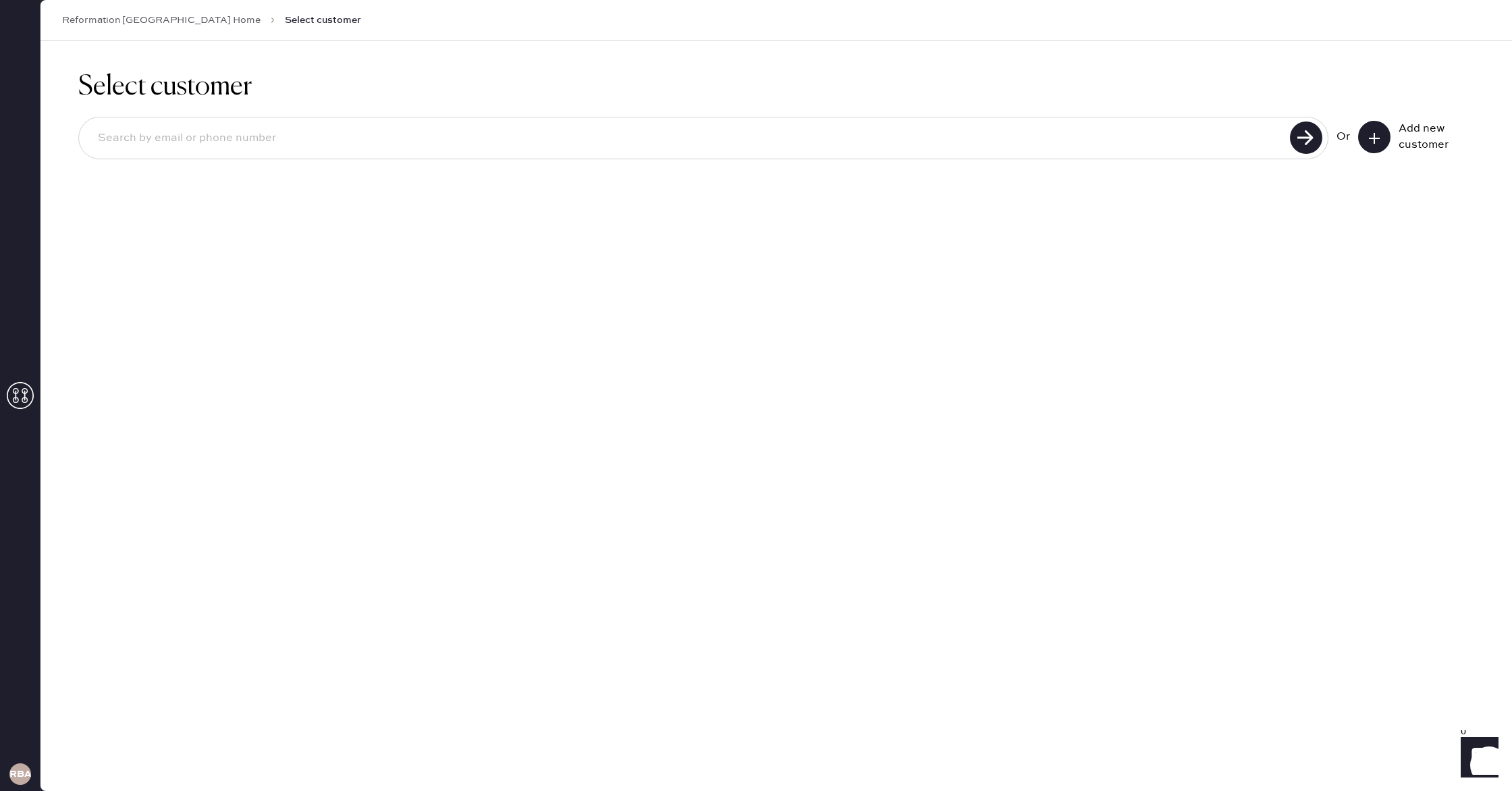
click at [112, 14] on link "Reformation [GEOGRAPHIC_DATA] Home" at bounding box center [161, 20] width 198 height 14
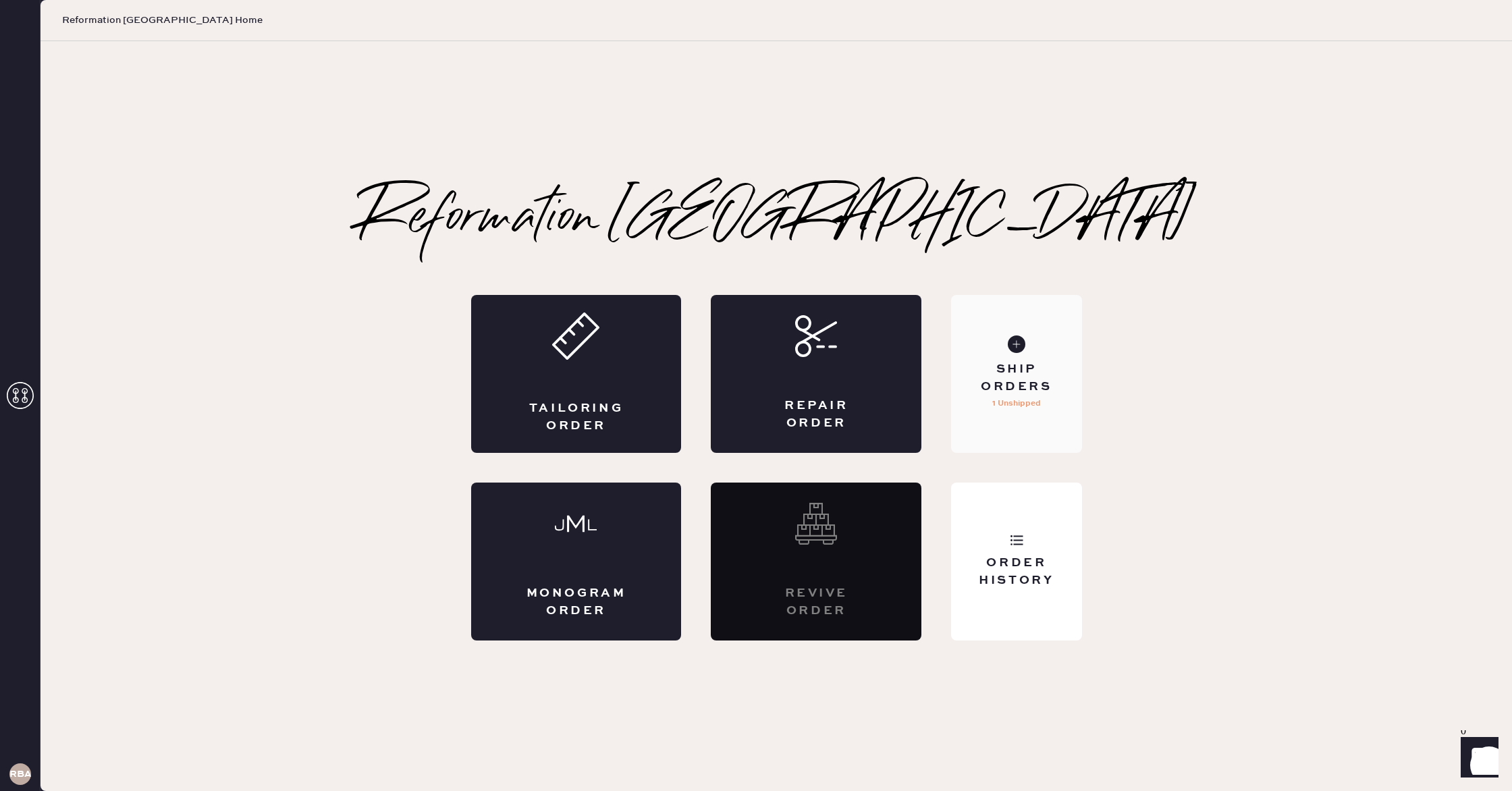
click at [1028, 382] on div "Ship Orders" at bounding box center [1016, 378] width 109 height 33
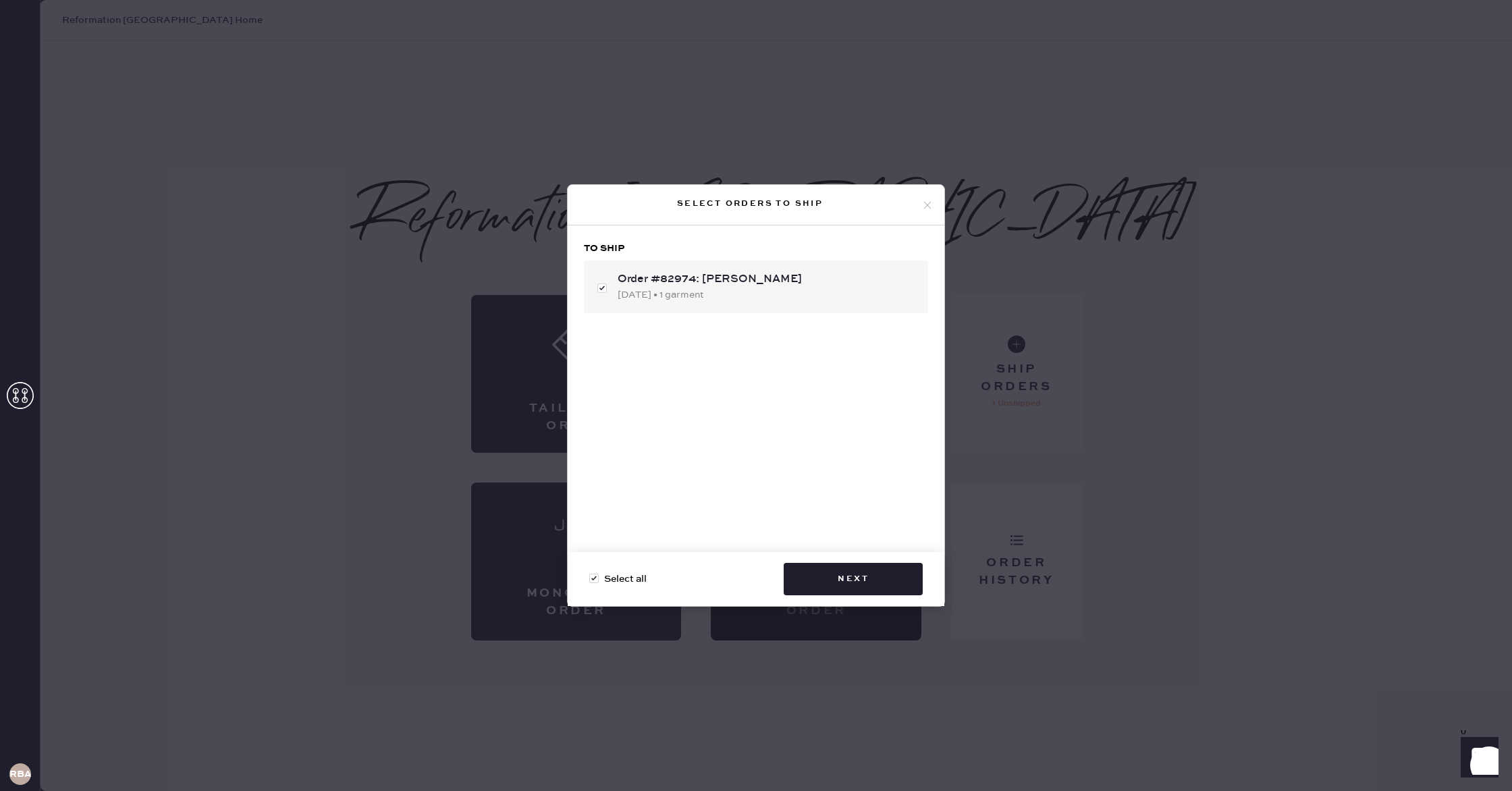
checkbox input "true"
click at [866, 580] on button "Next" at bounding box center [853, 579] width 139 height 33
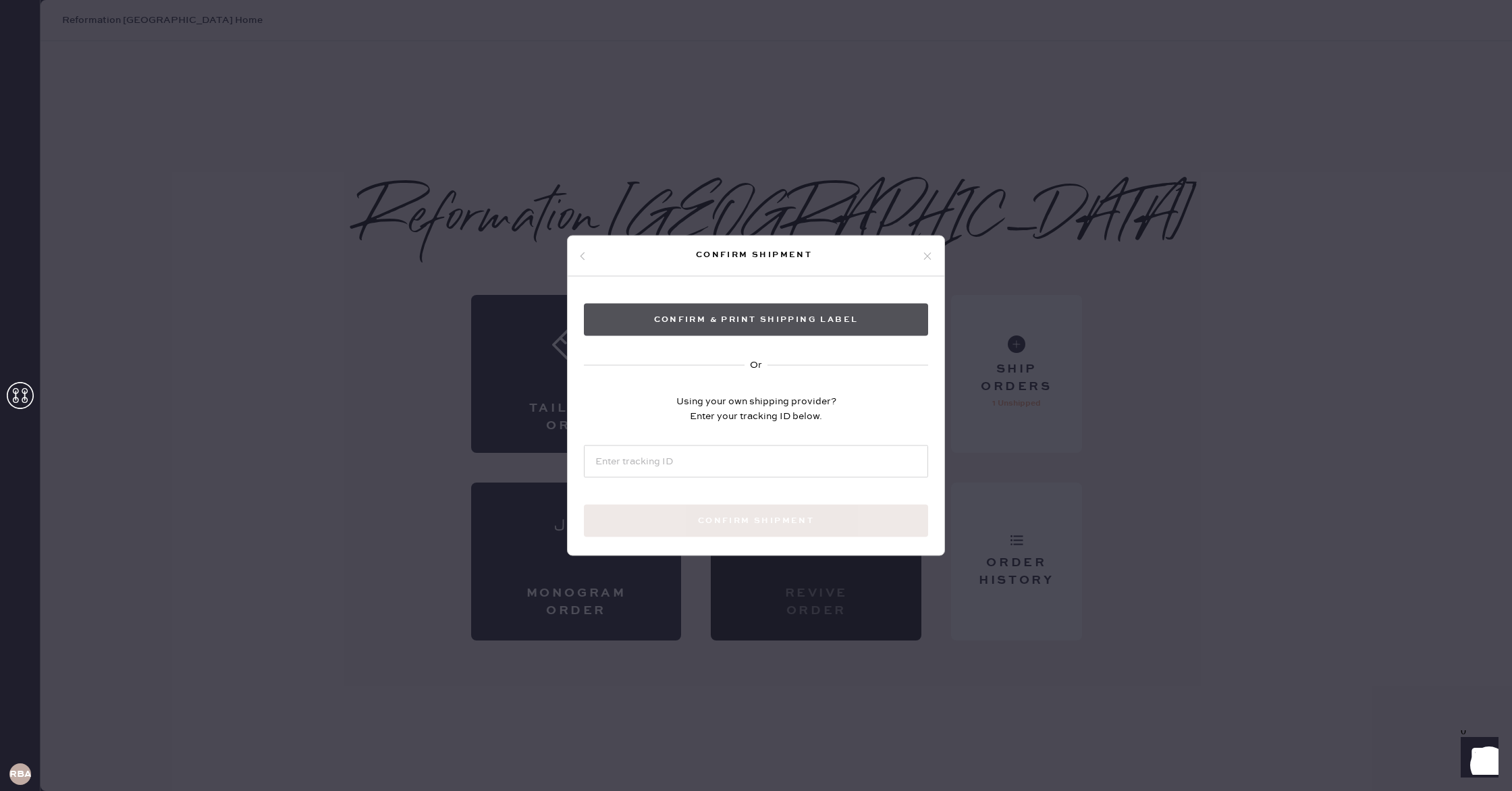
click at [793, 319] on button "Confirm & Print shipping label" at bounding box center [756, 320] width 345 height 33
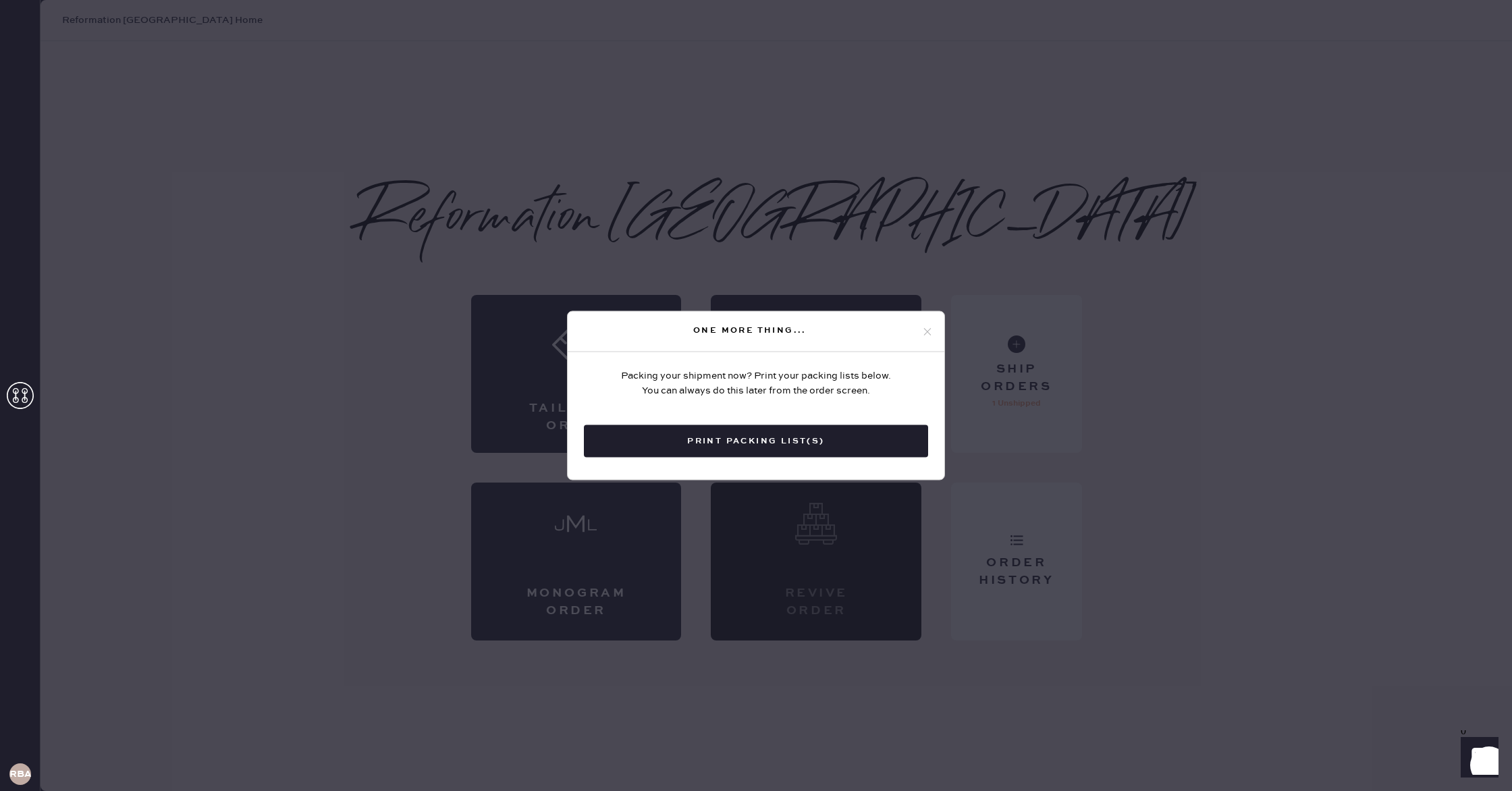
click at [801, 440] on button "Print Packing List(s)" at bounding box center [756, 441] width 345 height 33
